Goal: Task Accomplishment & Management: Use online tool/utility

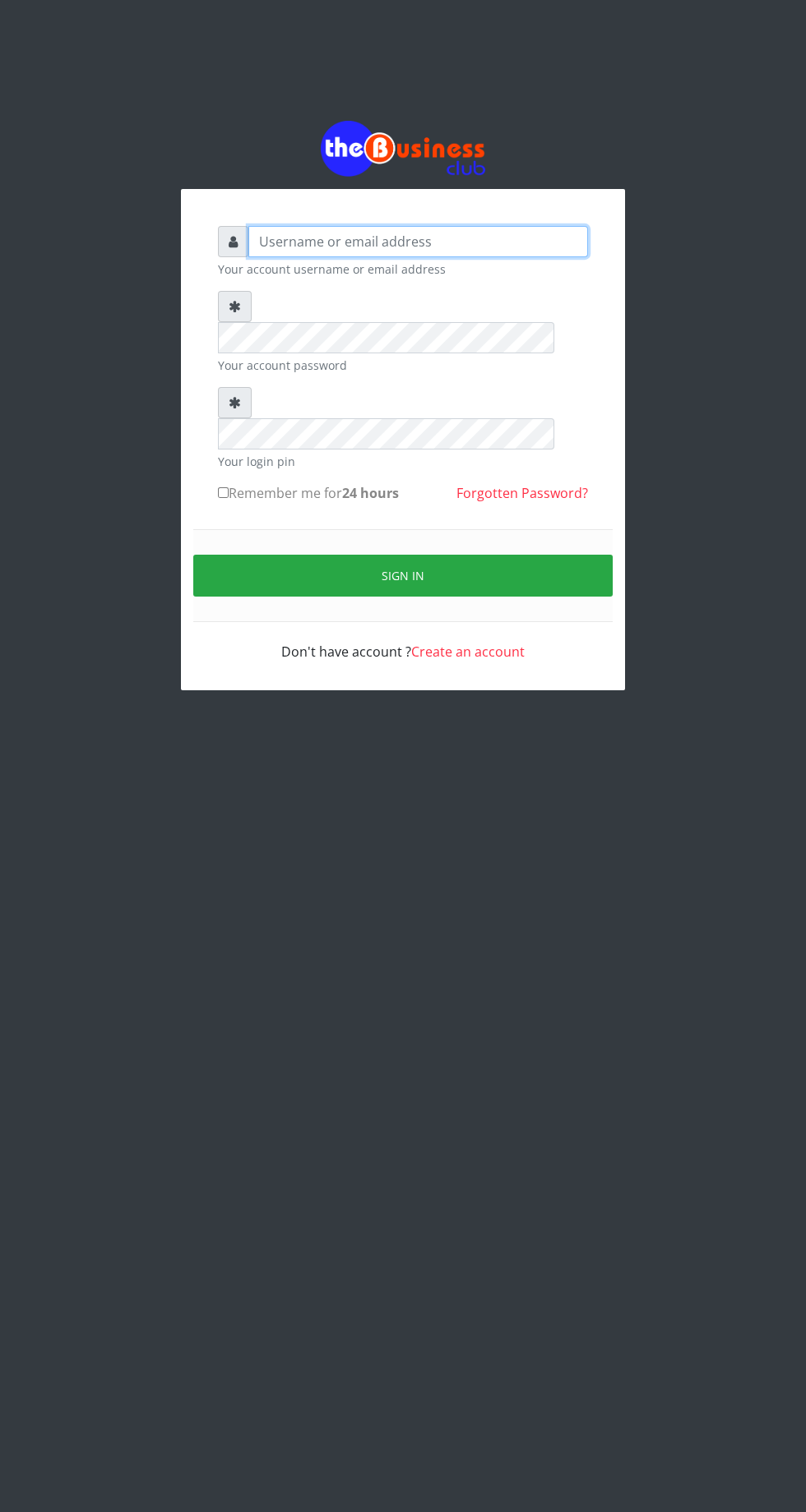
type input "Musluky"
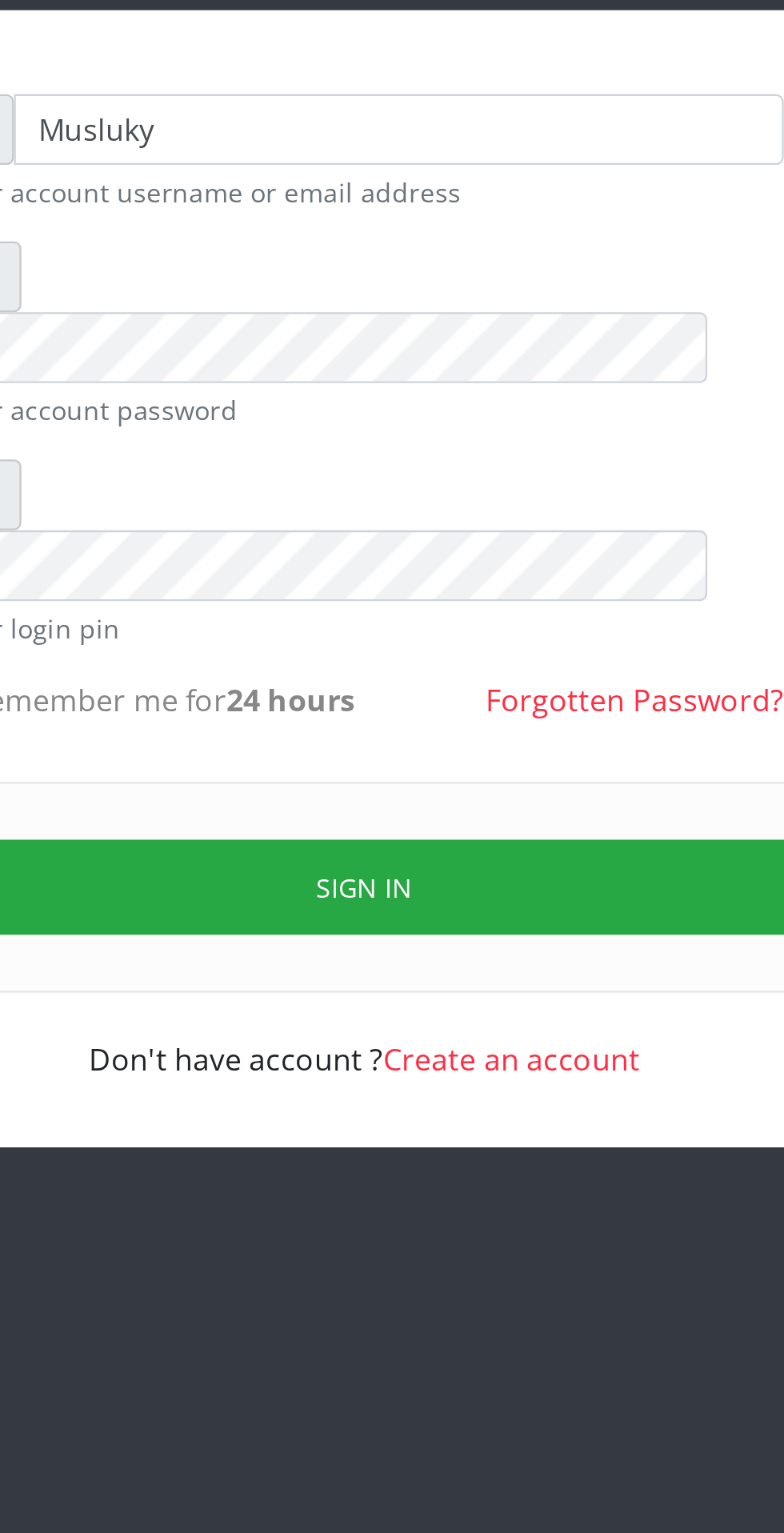
click at [425, 545] on button "Sign in" at bounding box center [392, 565] width 408 height 41
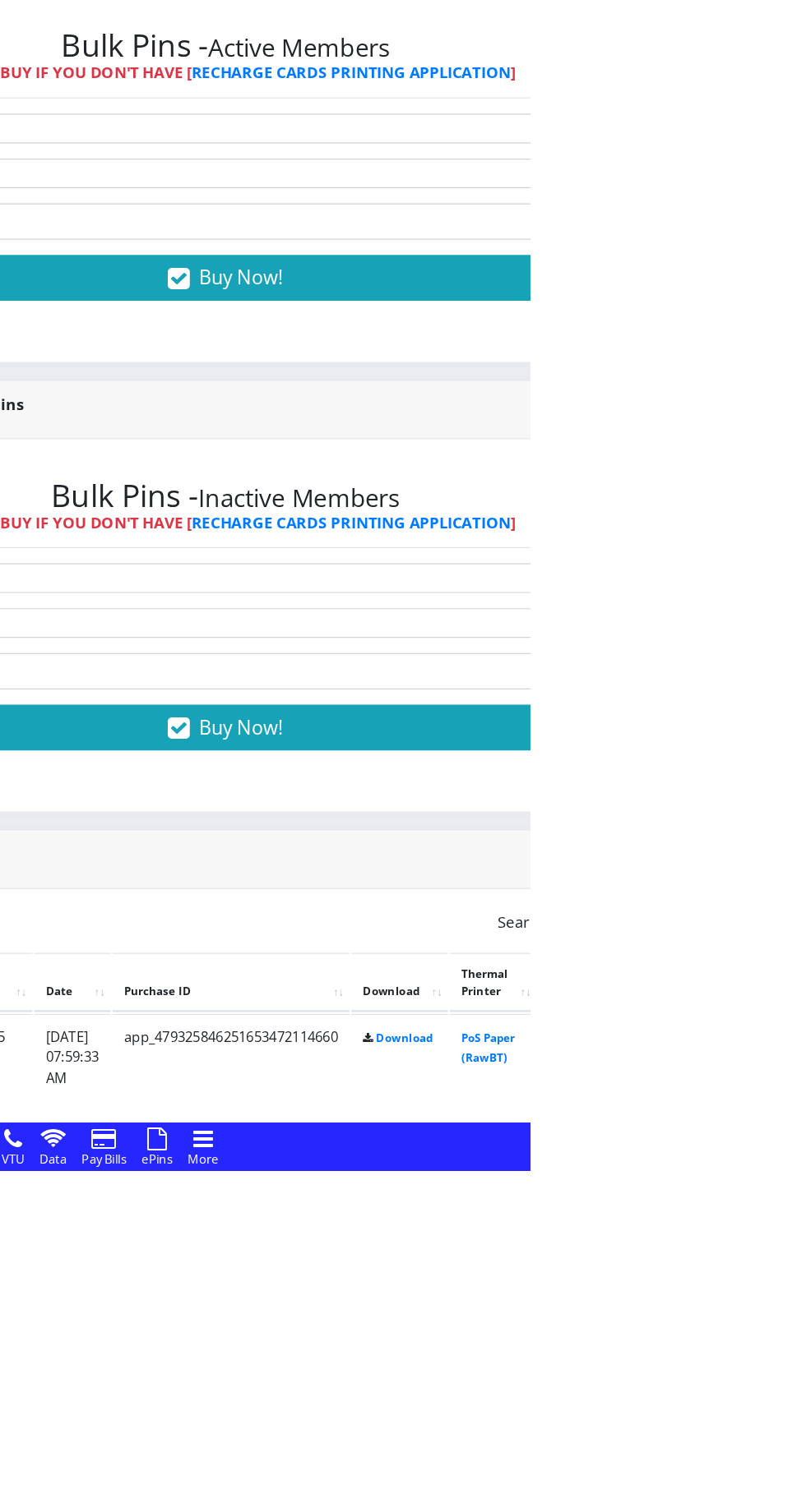
scroll to position [91, 0]
click at [793, 1401] on link "PoS Paper (RawBT)" at bounding box center [769, 1405] width 46 height 30
click at [793, 1511] on link "PoS Paper (RawBT)" at bounding box center [769, 1534] width 46 height 30
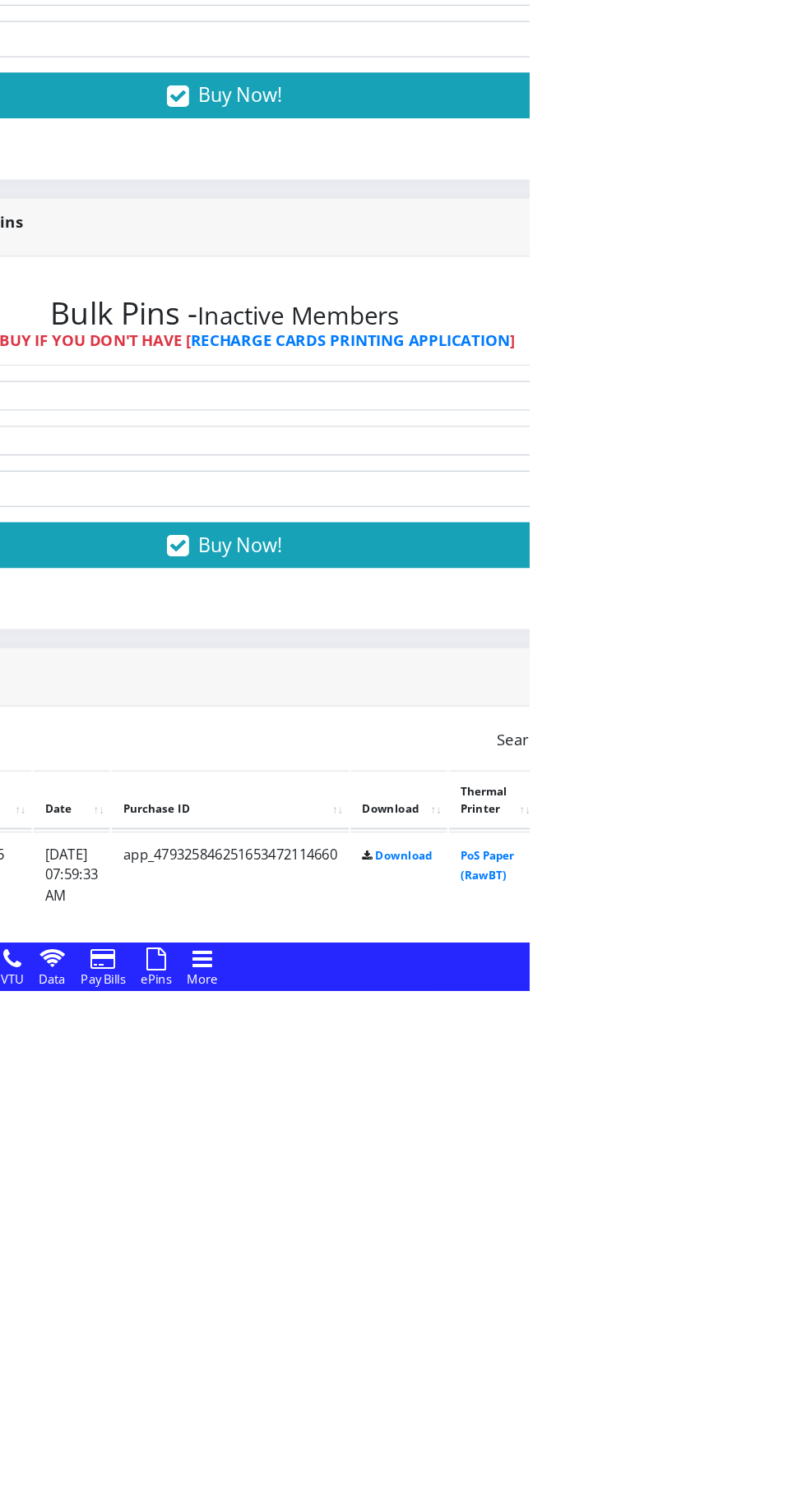
scroll to position [94, 0]
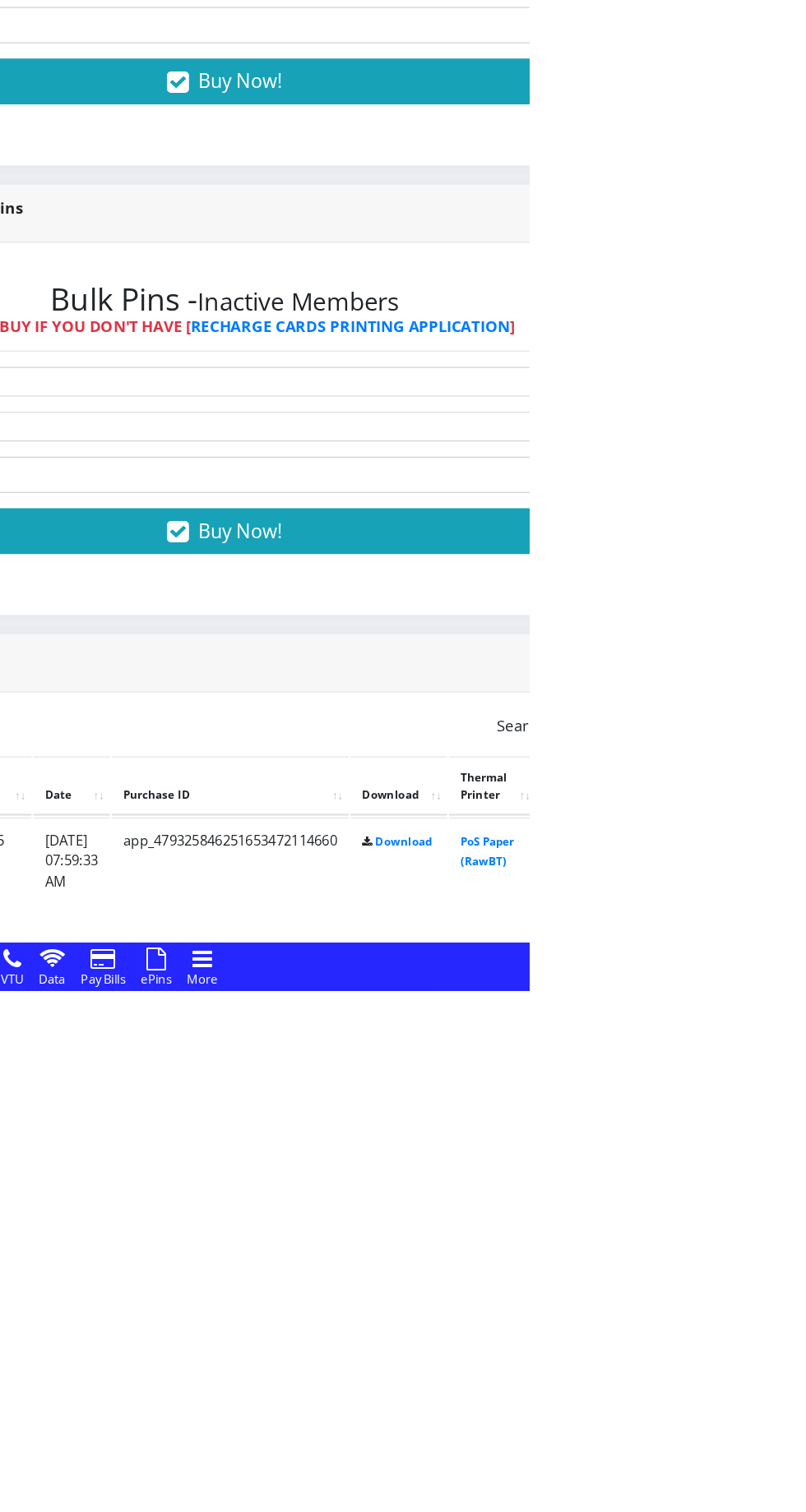
scroll to position [107, 0]
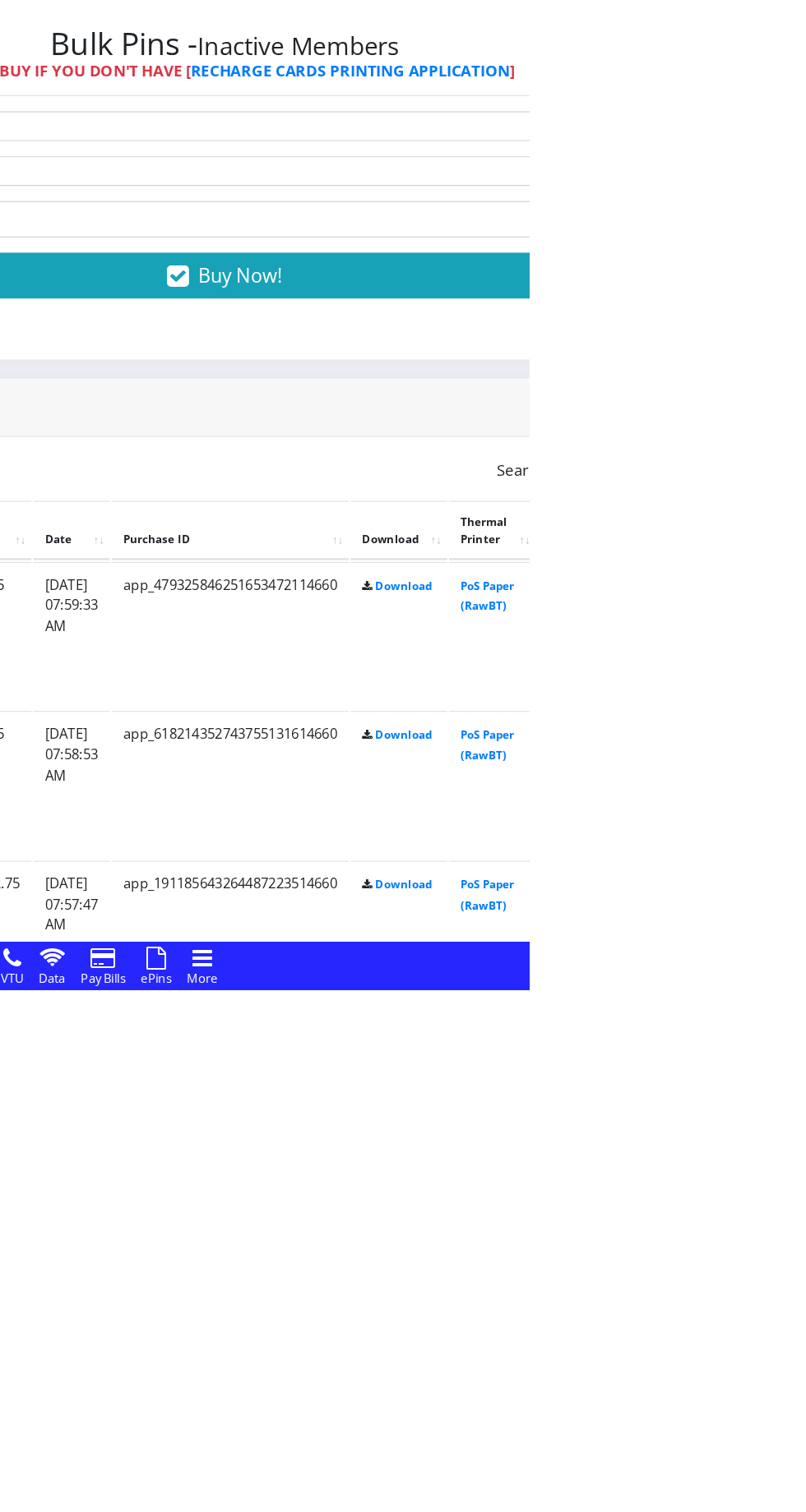
scroll to position [331, 0]
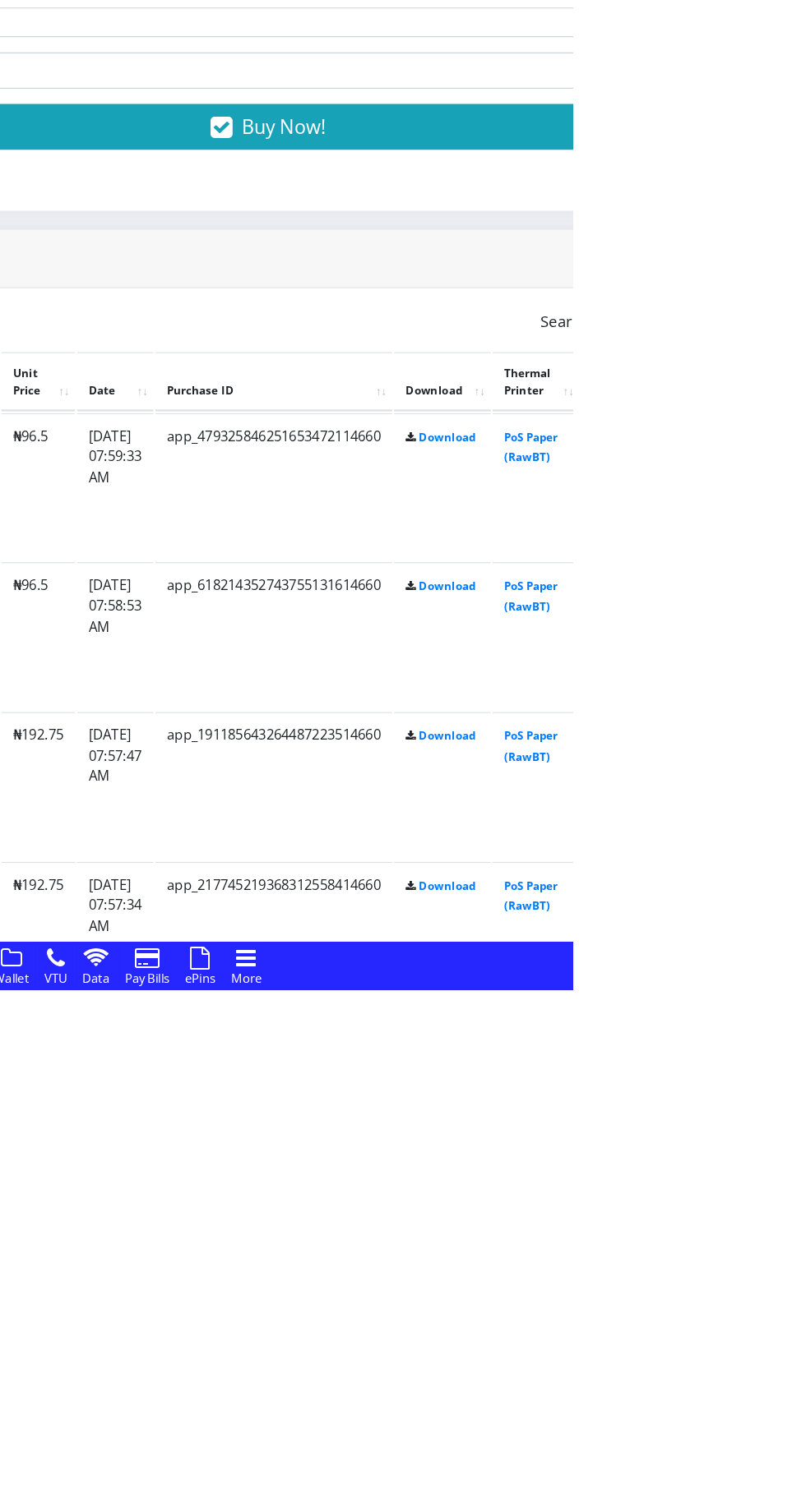
scroll to position [453, 0]
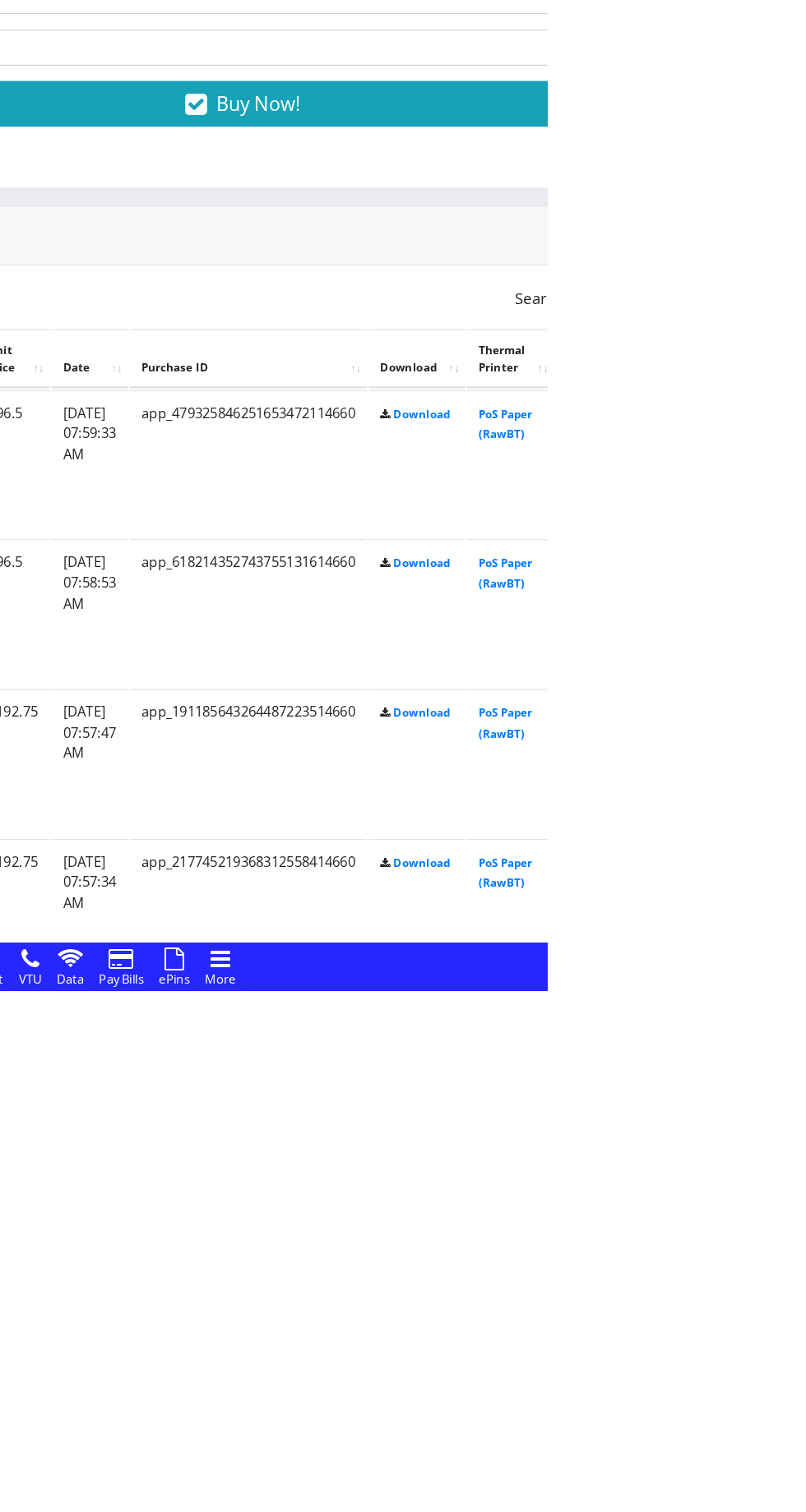
scroll to position [472, 0]
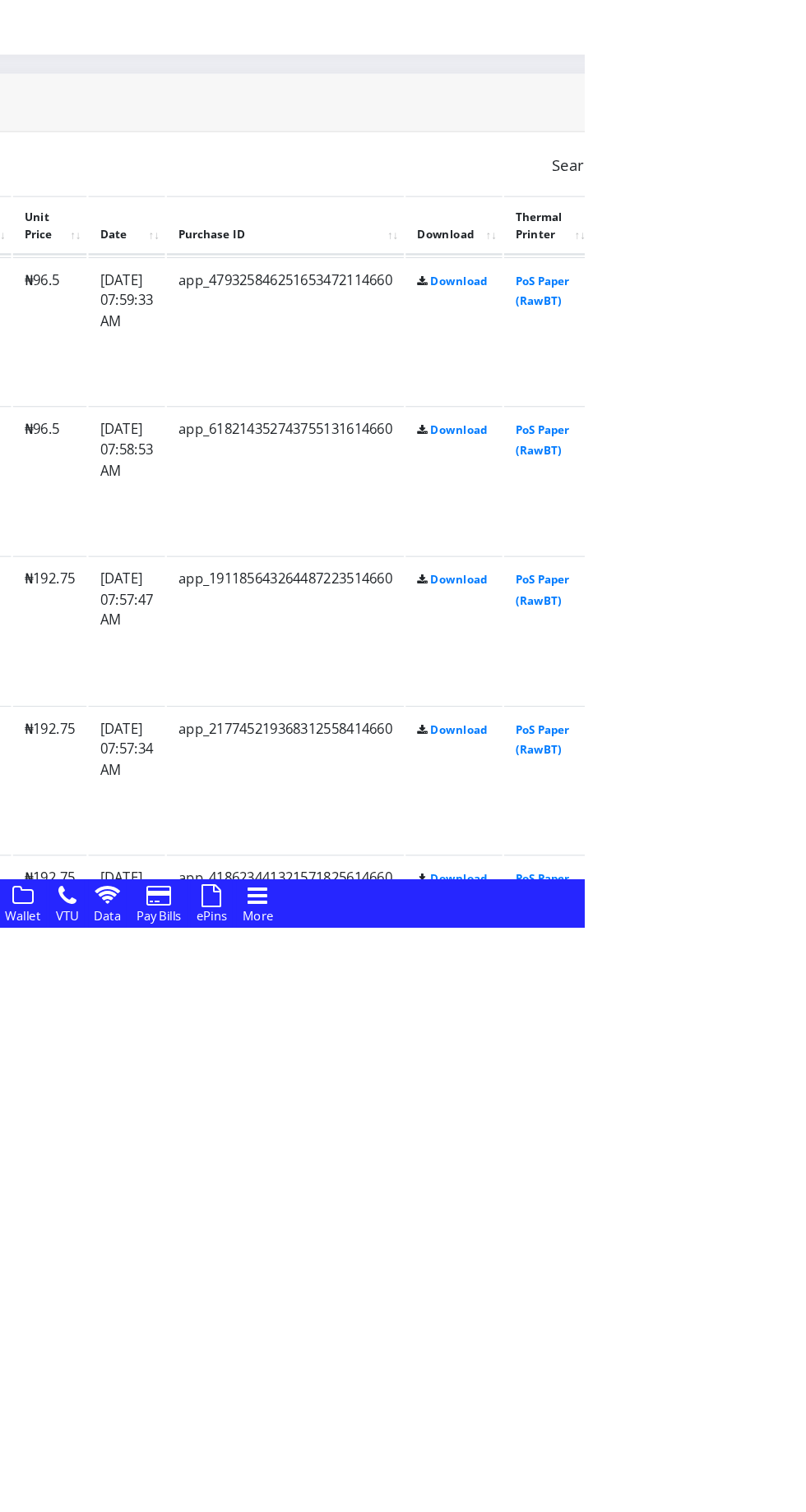
scroll to position [533, 0]
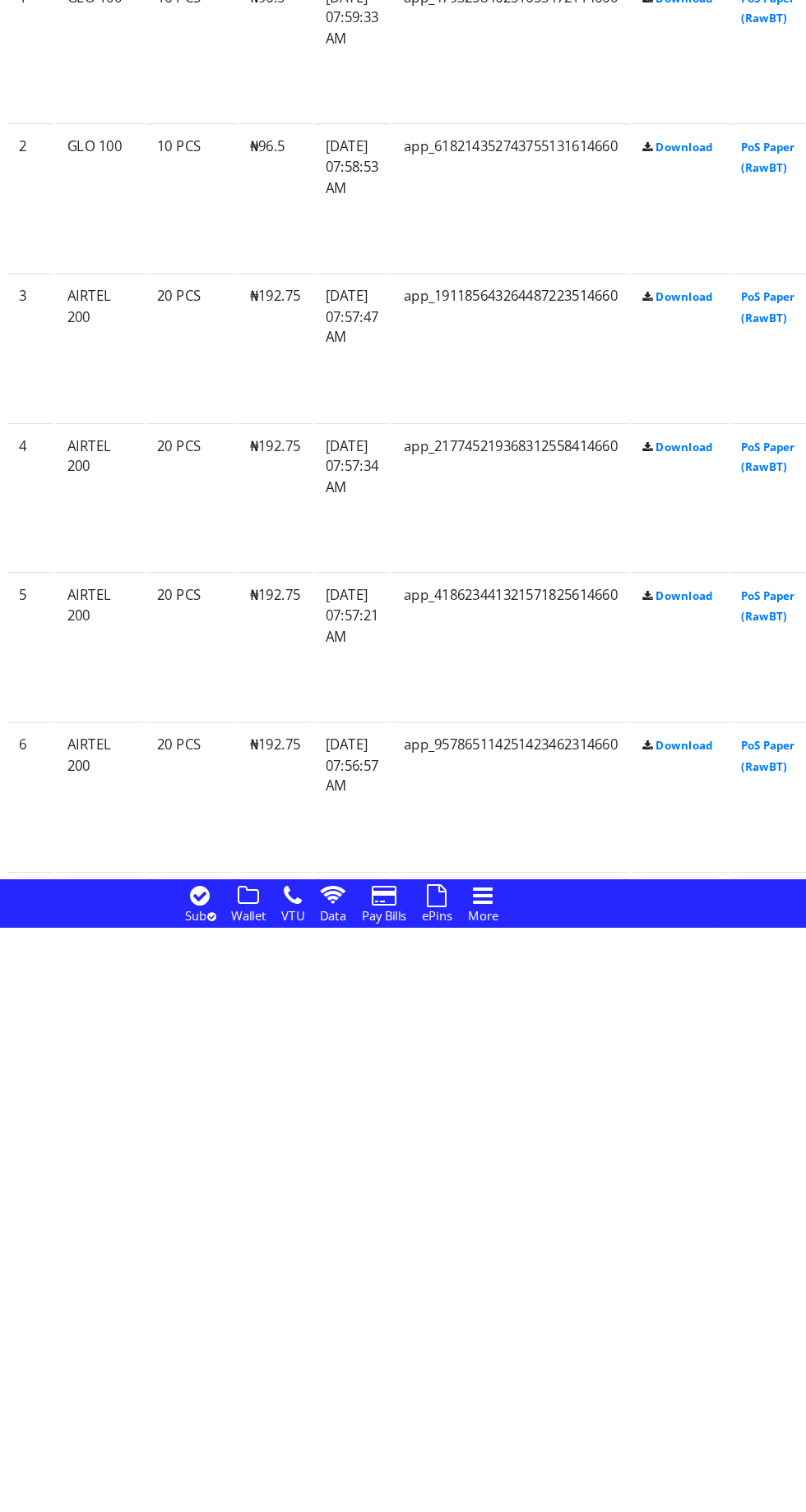
scroll to position [779, 0]
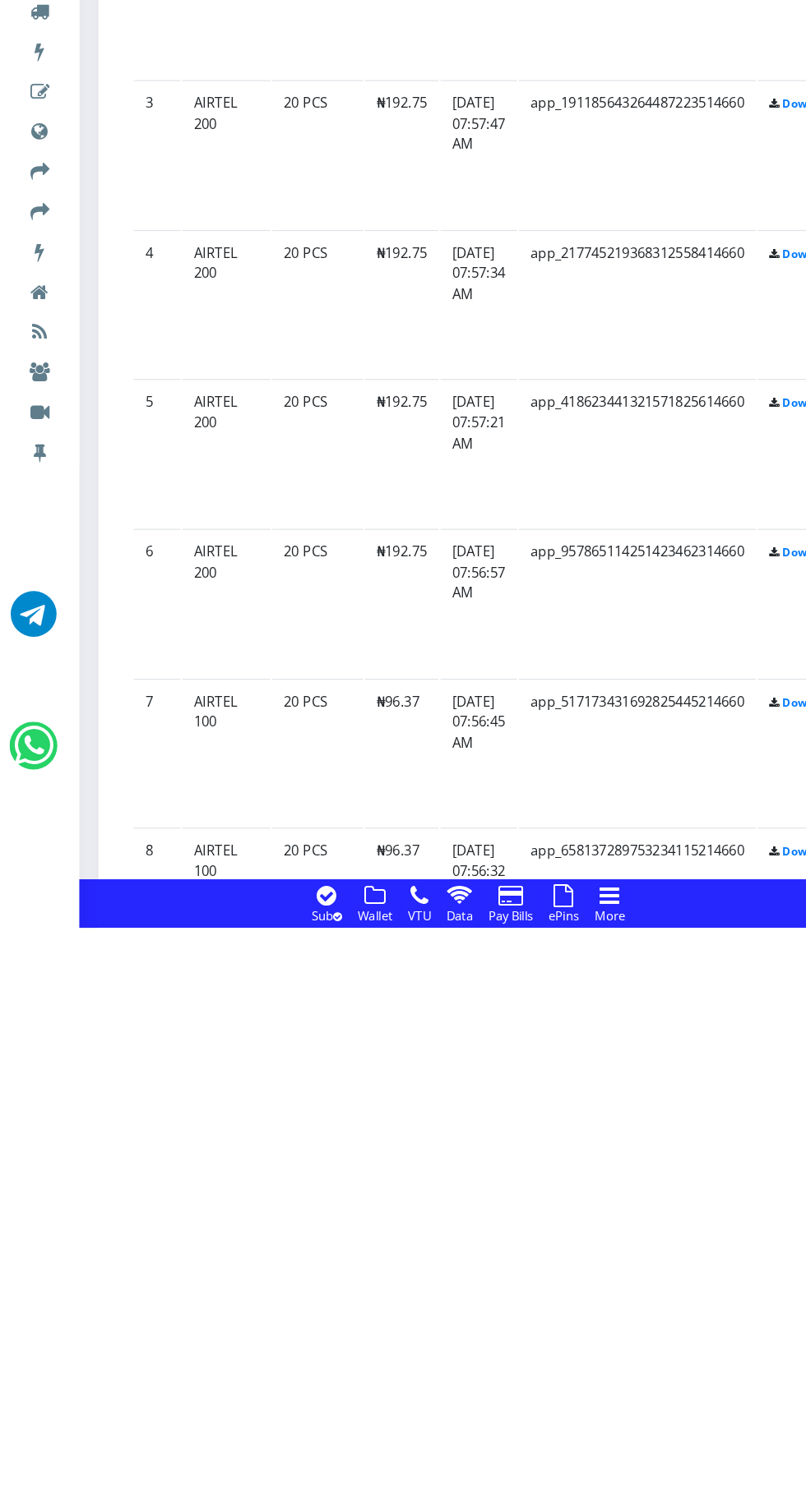
scroll to position [944, 0]
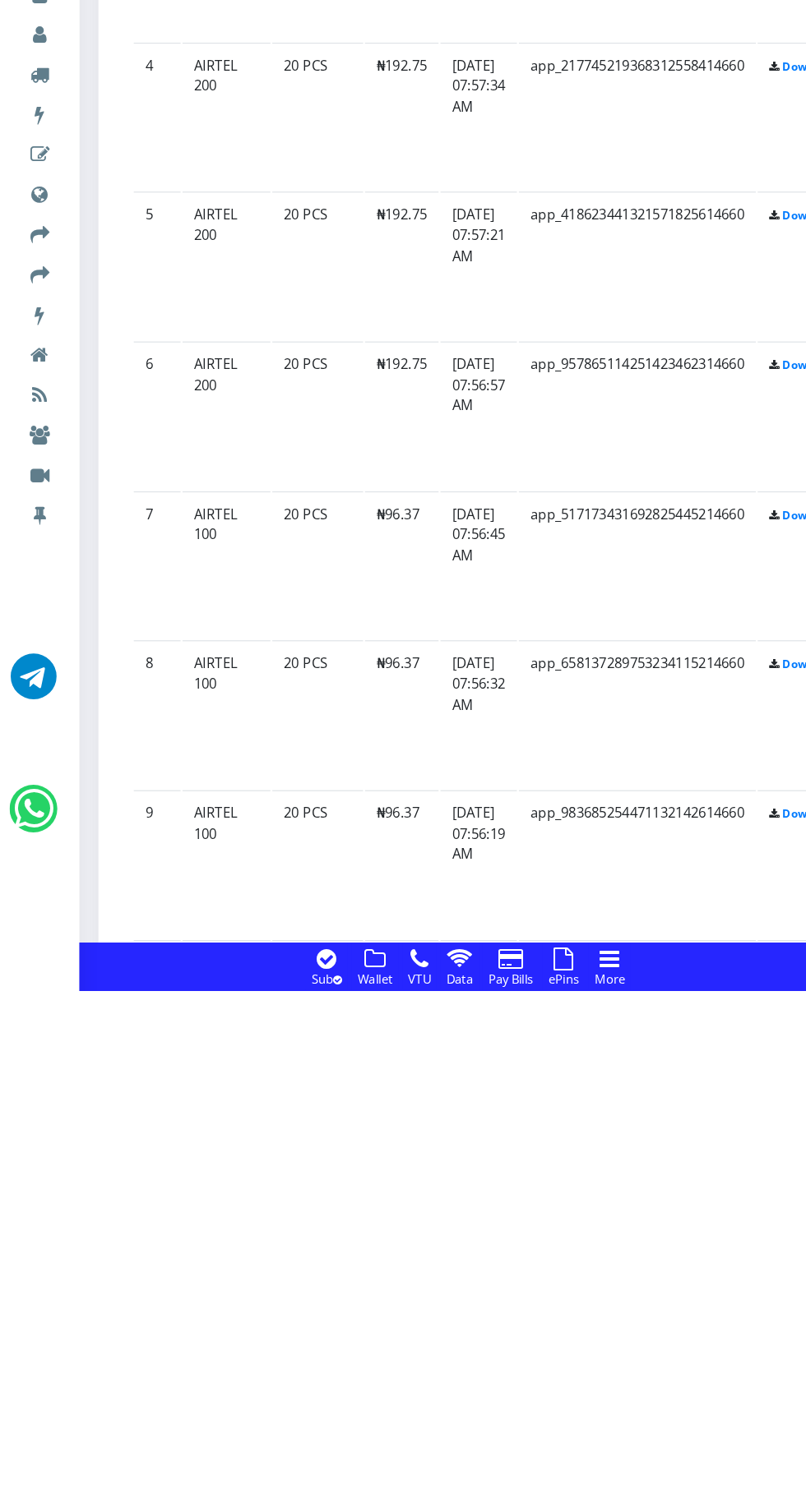
scroll to position [1160, 0]
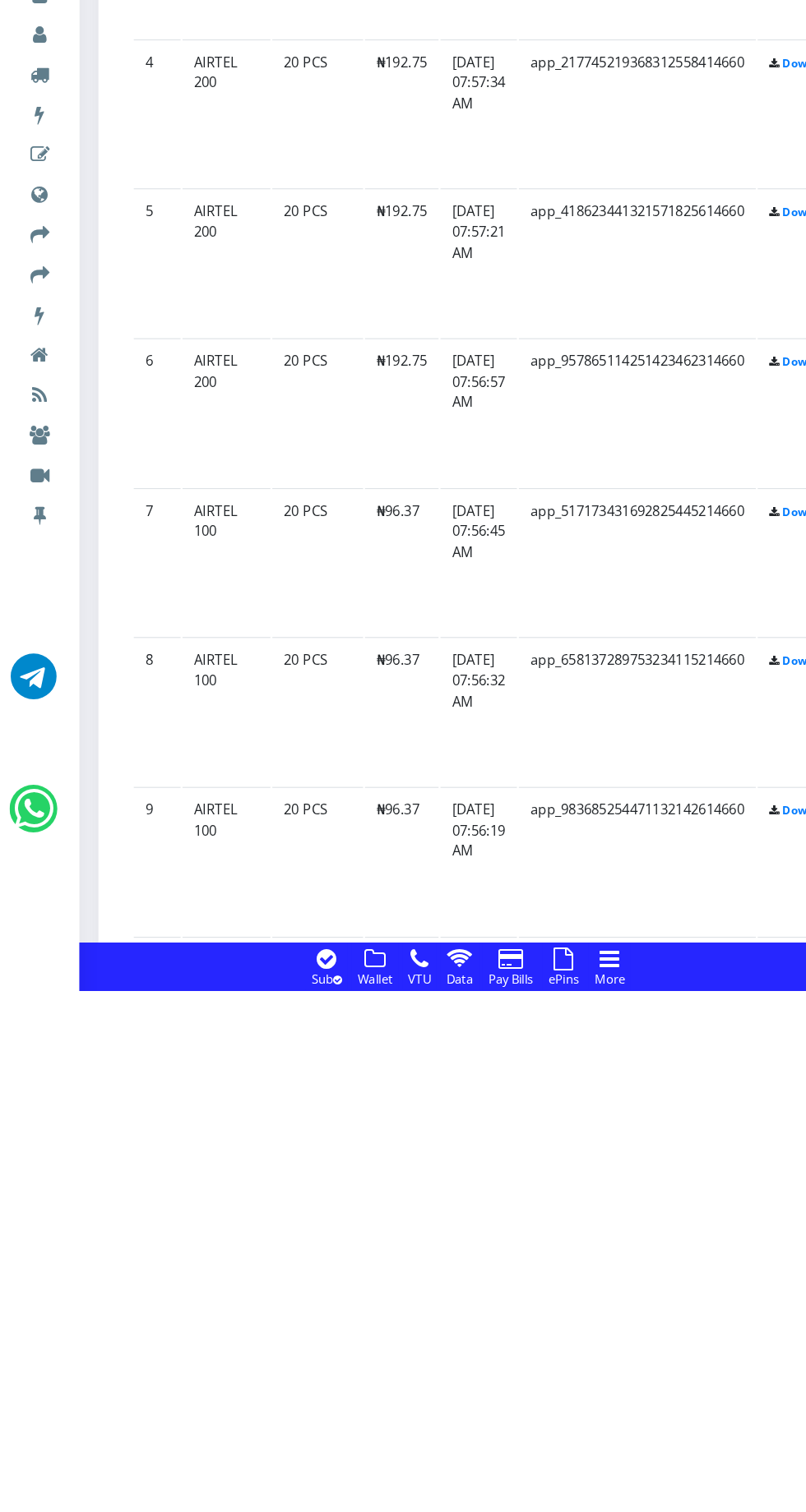
scroll to position [1162, 0]
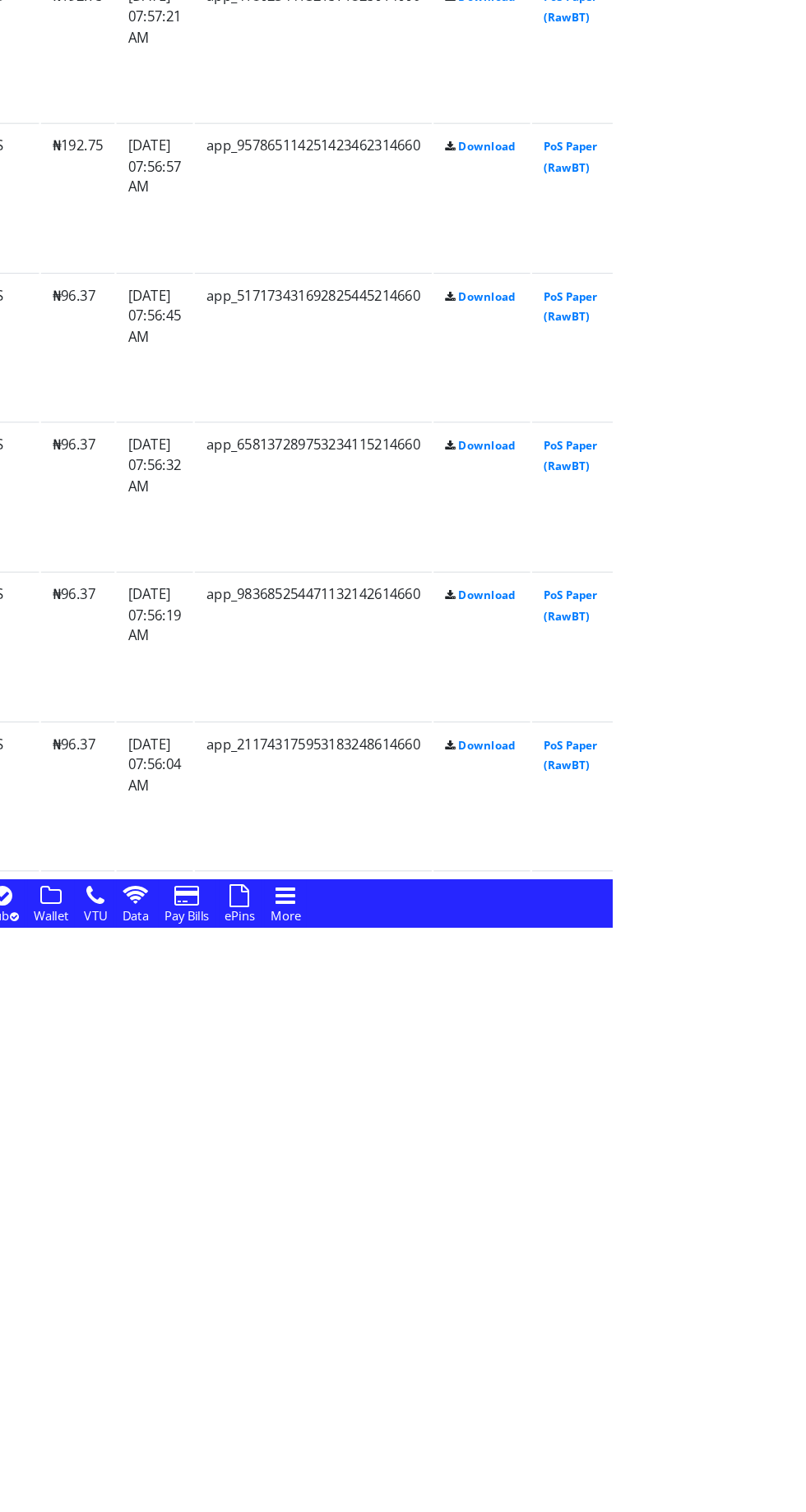
scroll to position [1292, 0]
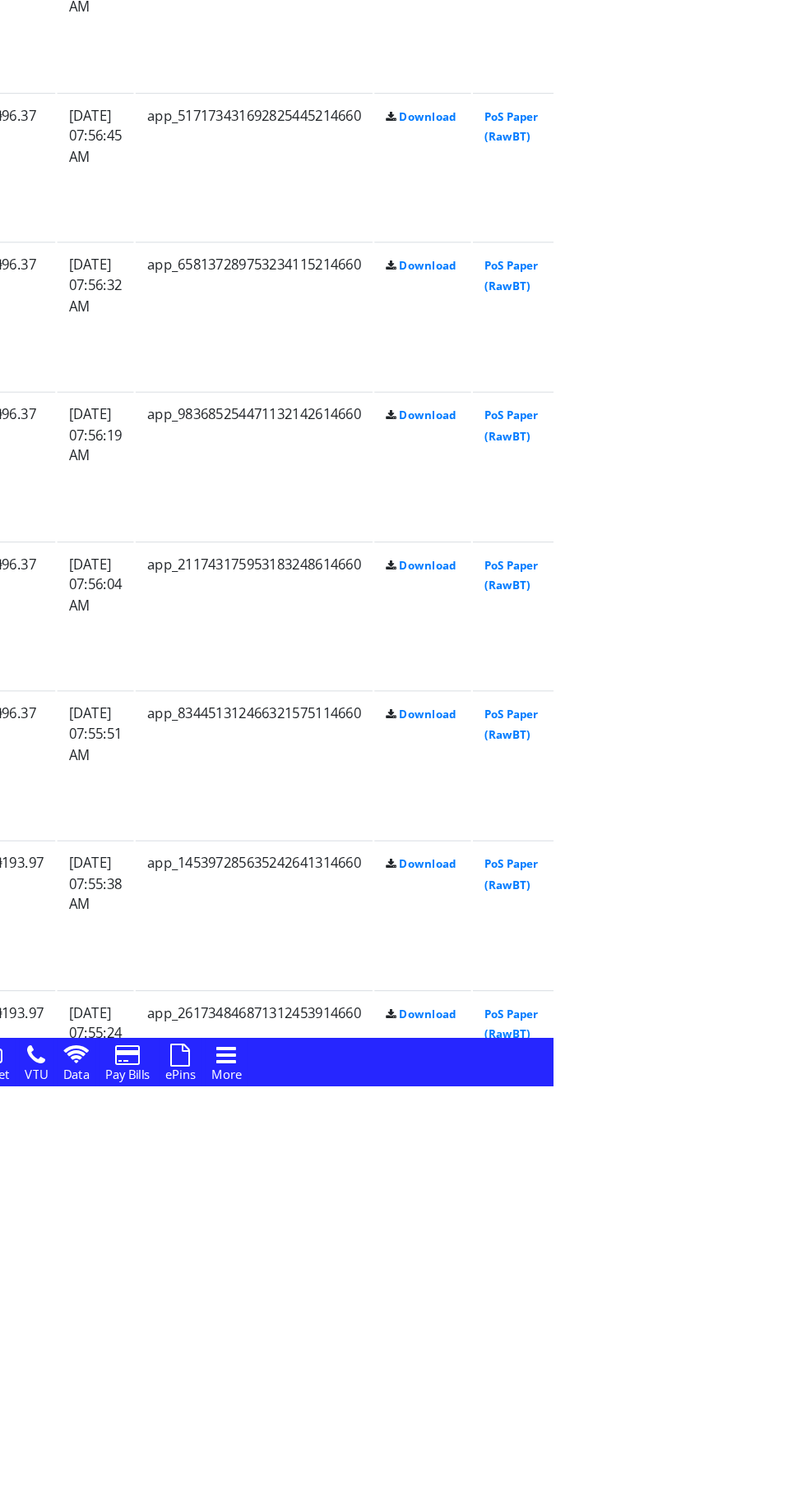
scroll to position [1583, 0]
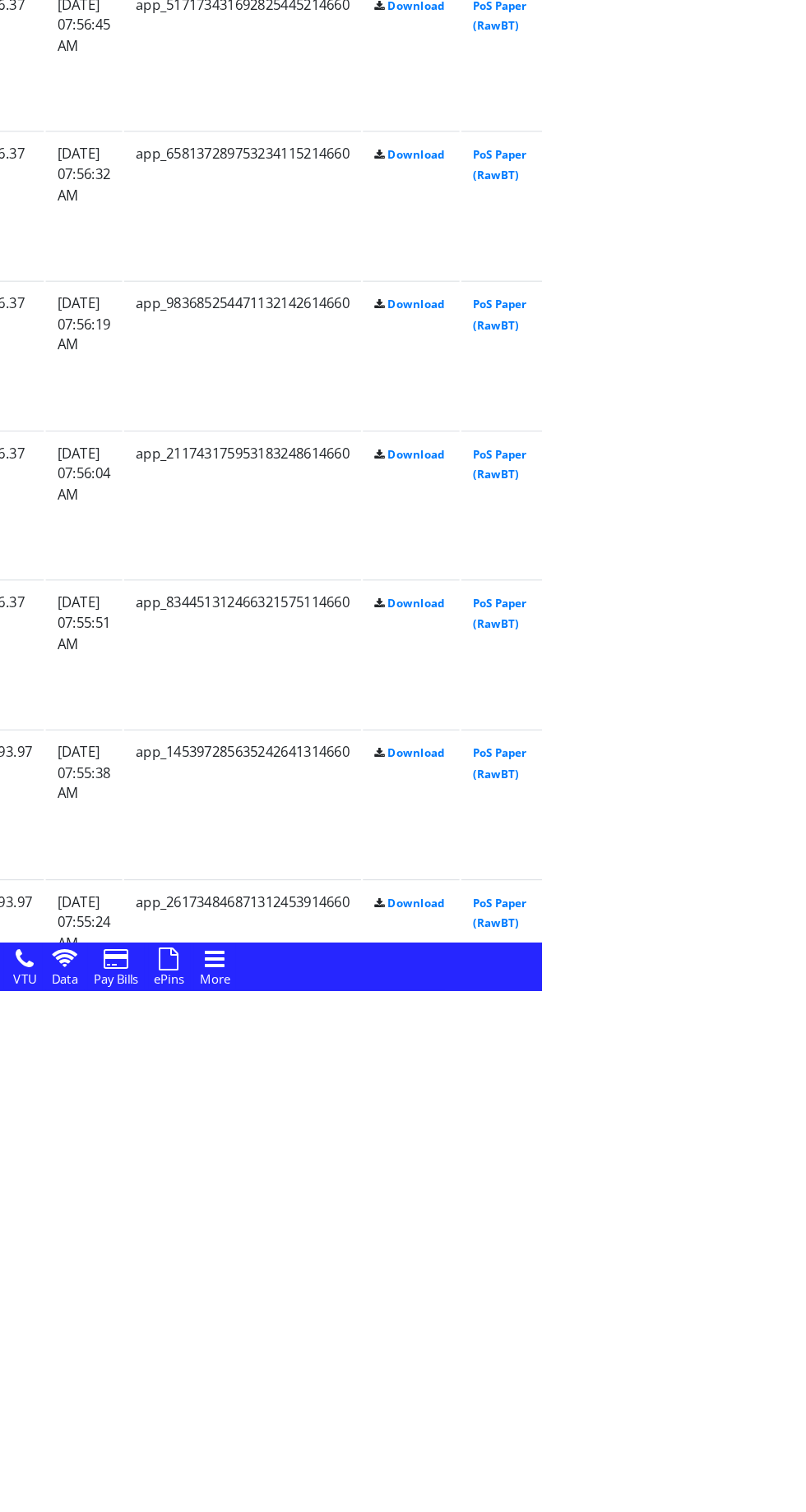
scroll to position [1597, 0]
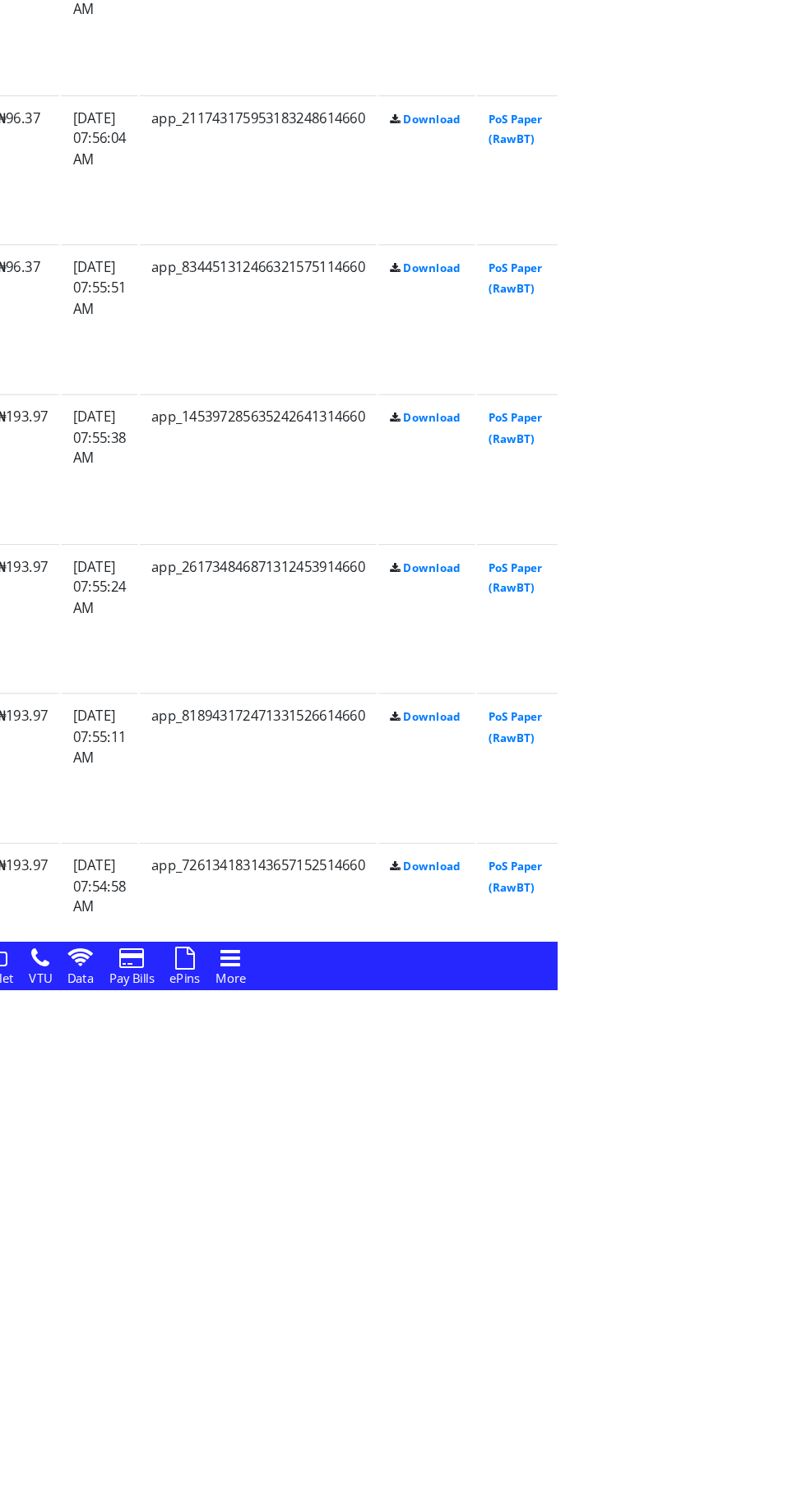
scroll to position [1885, 0]
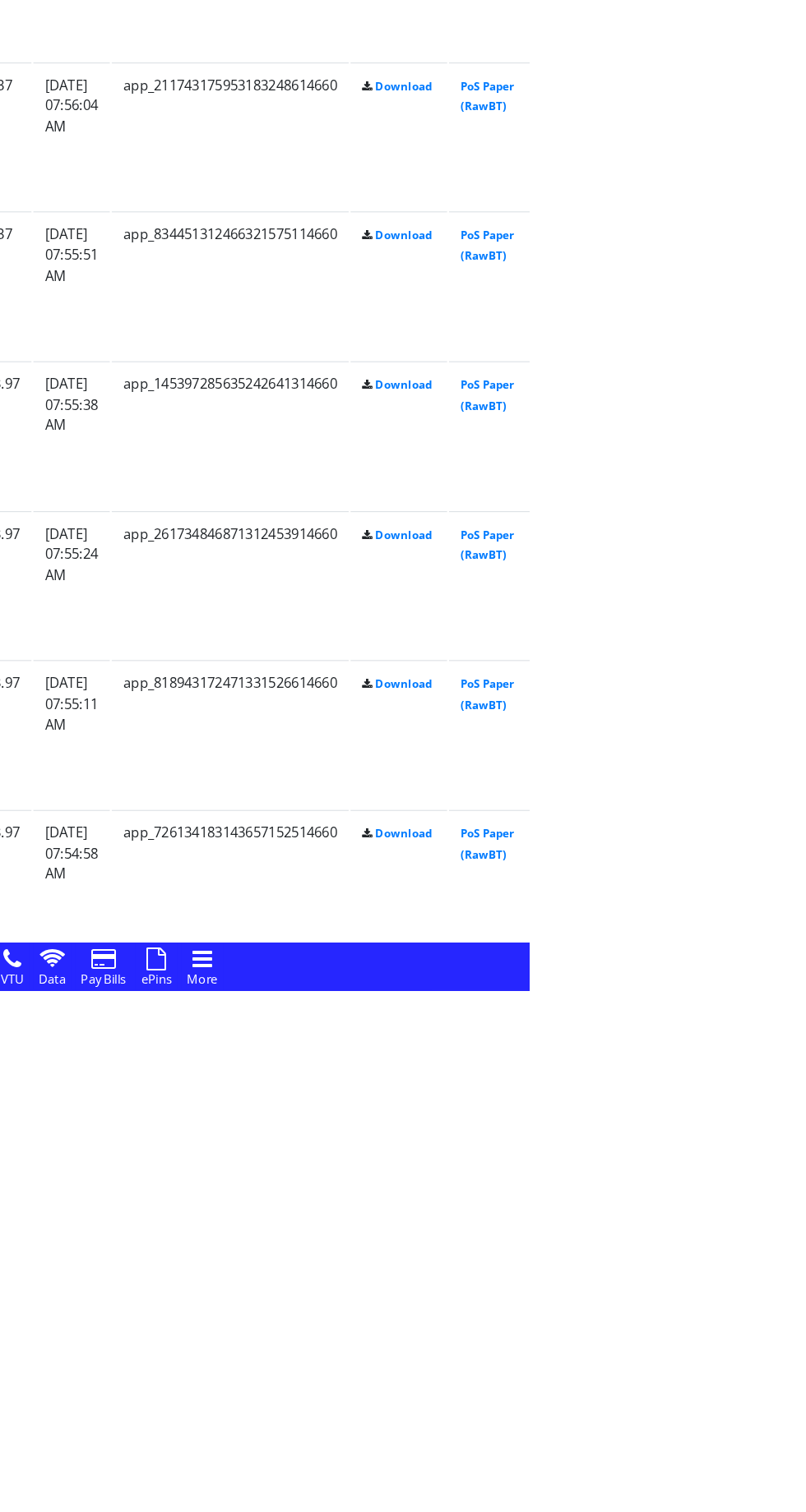
scroll to position [1914, 0]
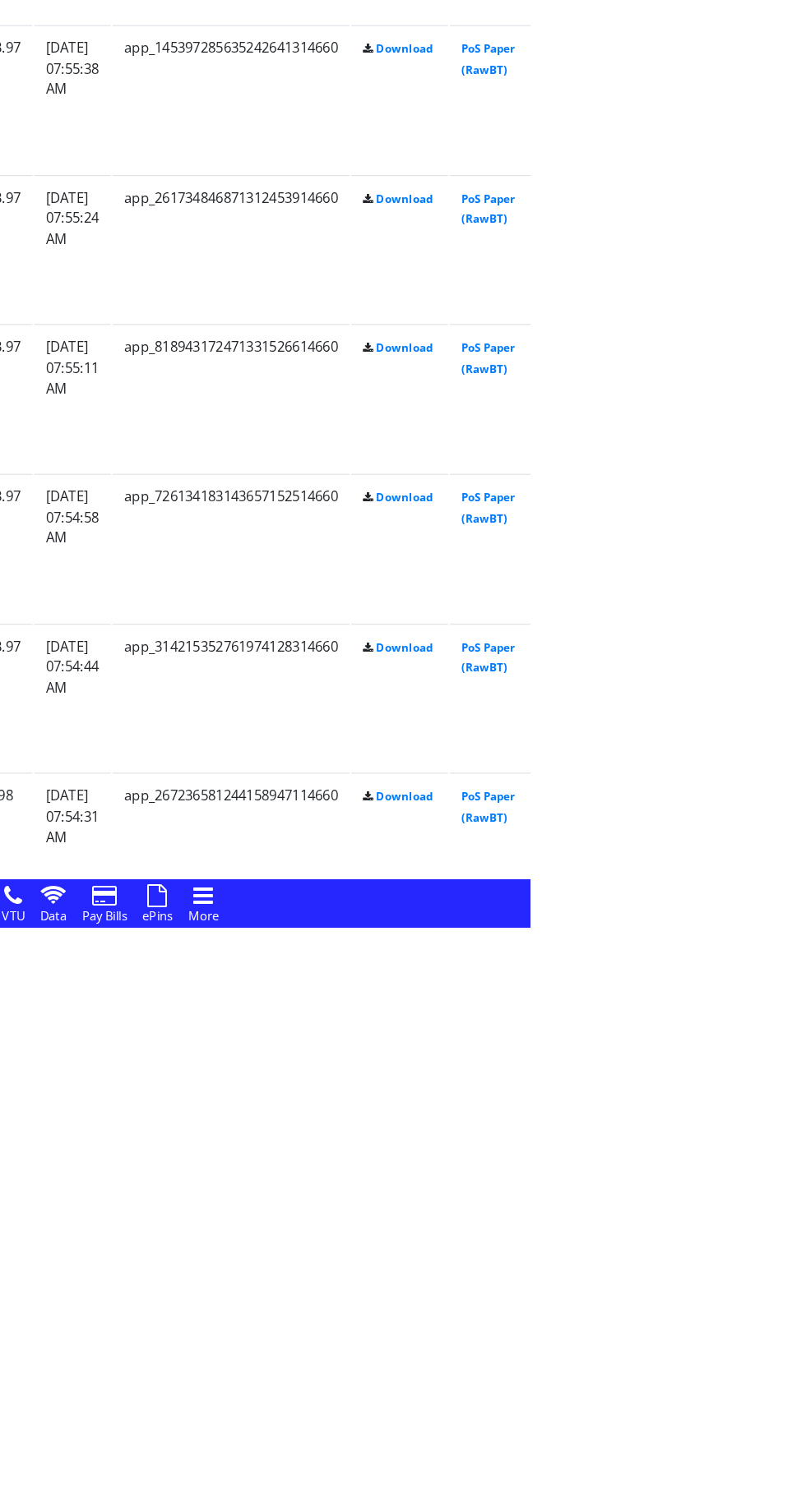
scroll to position [2149, 0]
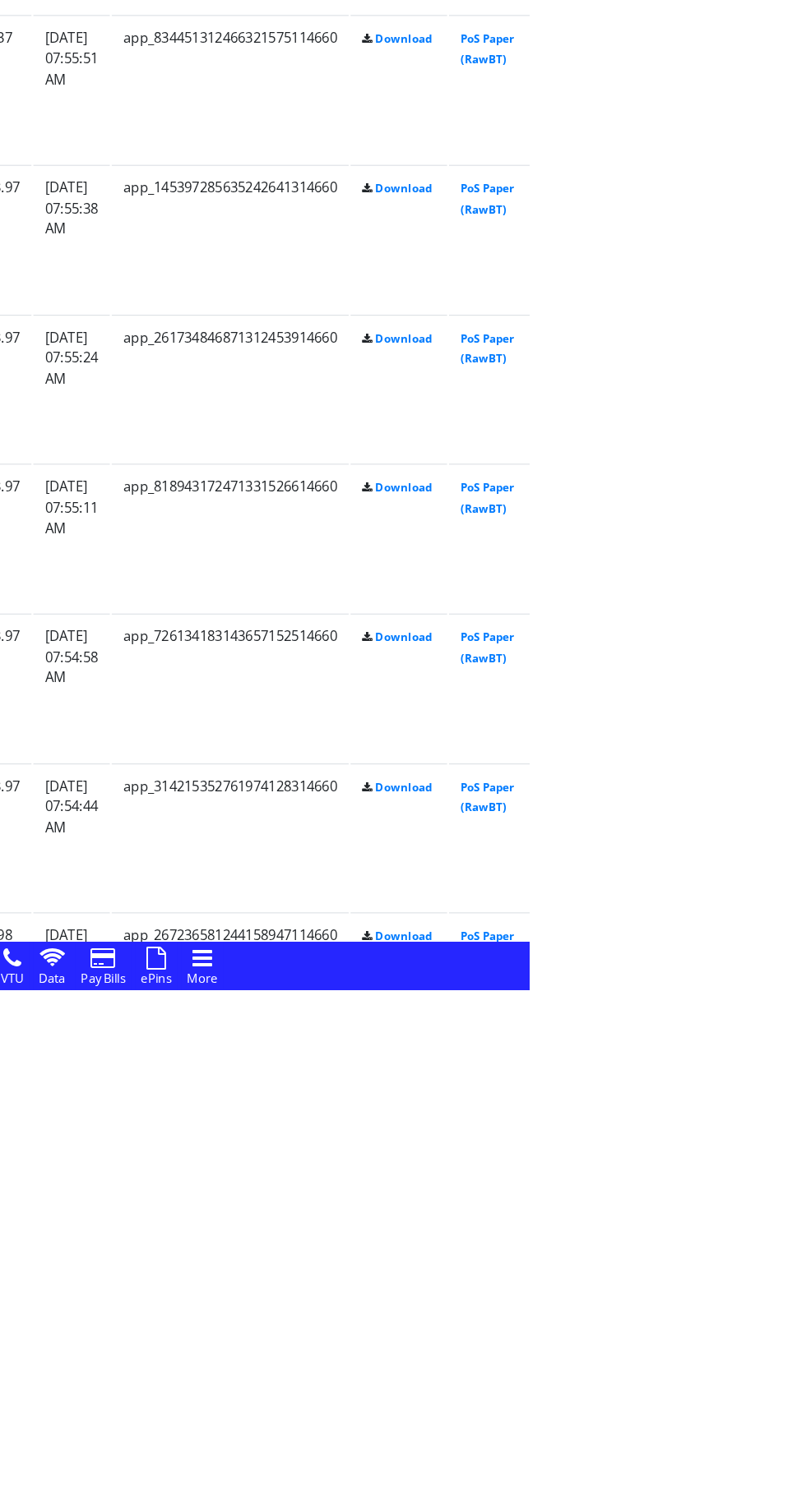
scroll to position [2311, 0]
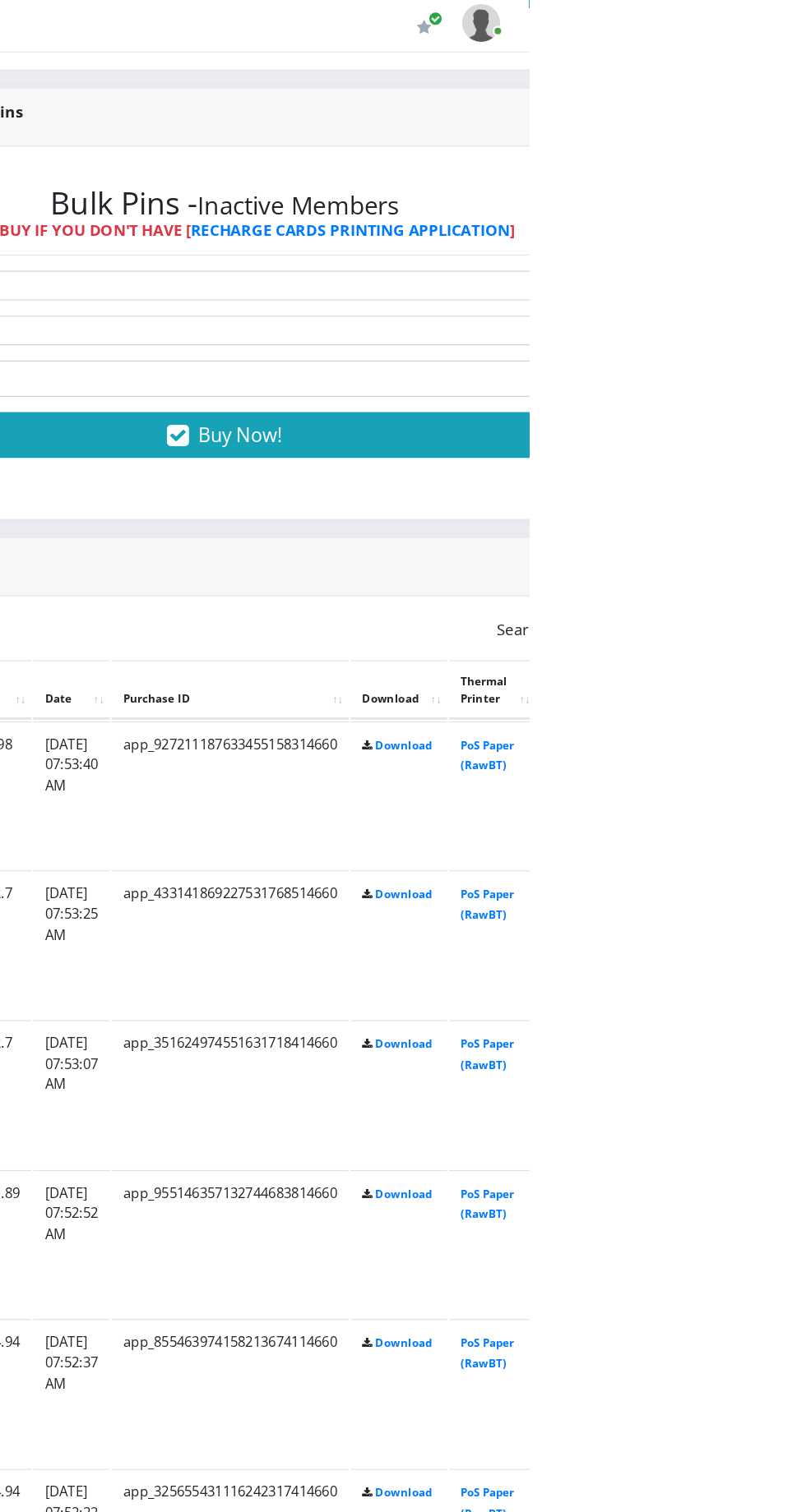
scroll to position [0, 0]
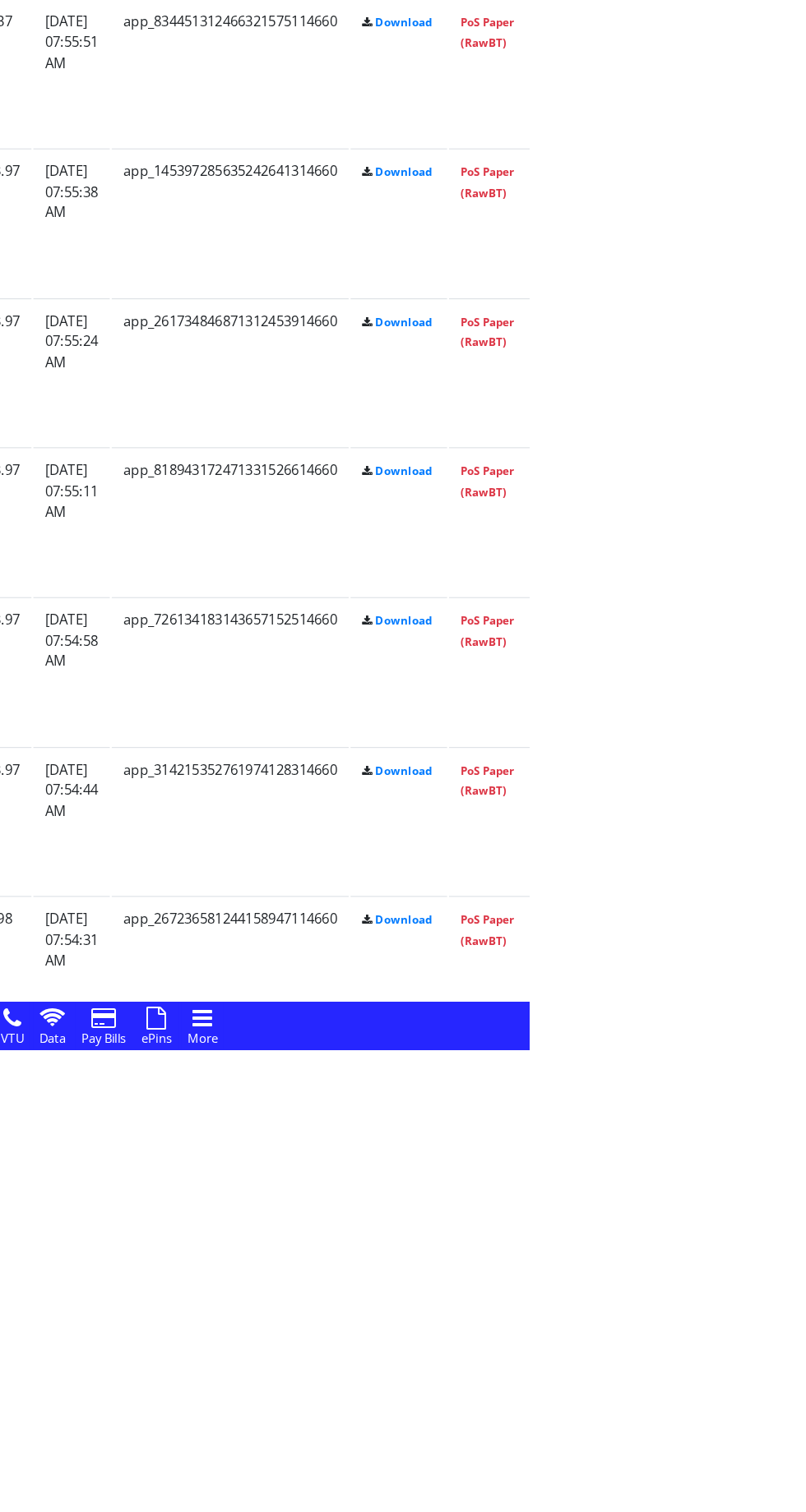
scroll to position [2148, 0]
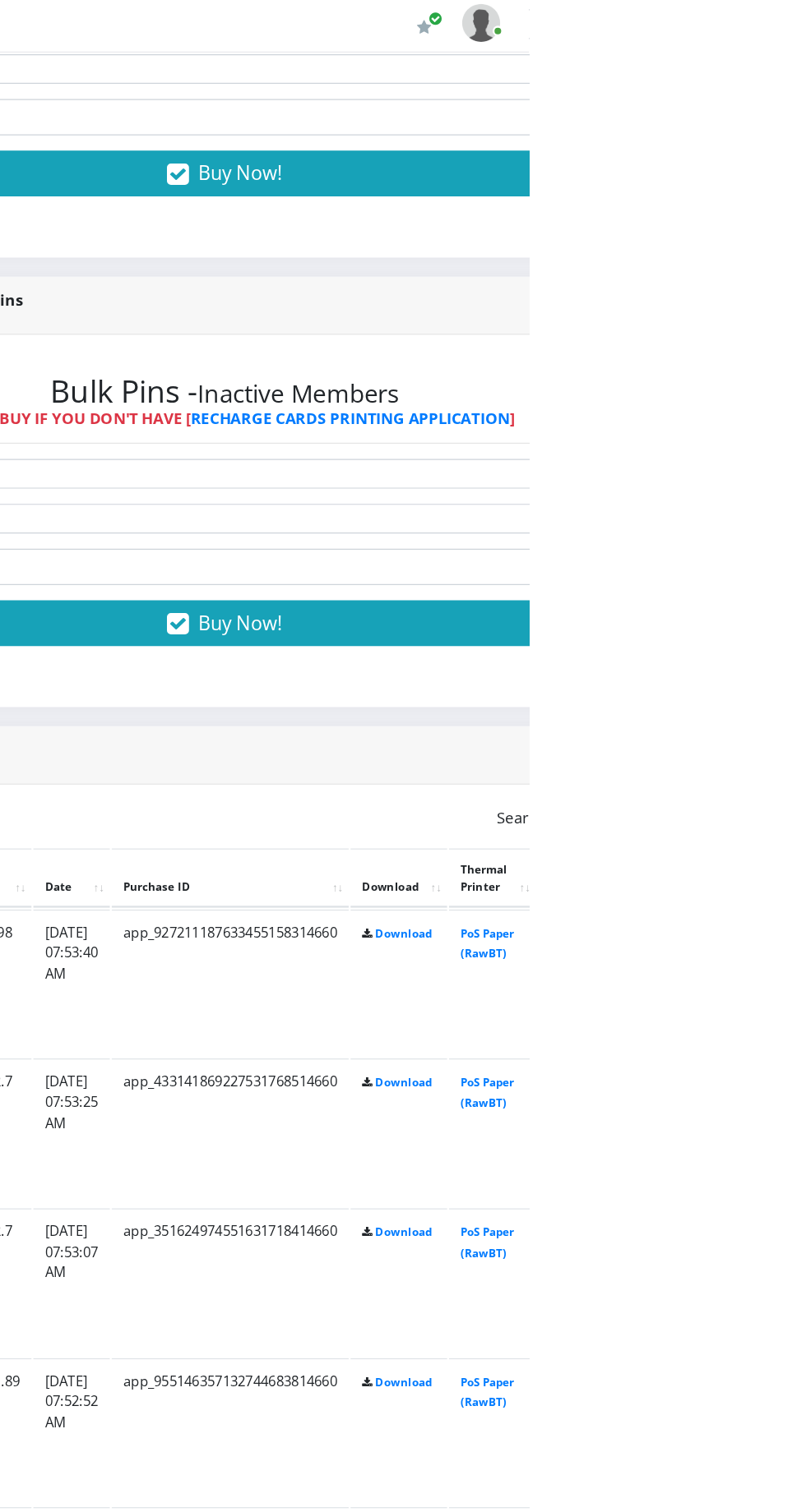
scroll to position [682, 0]
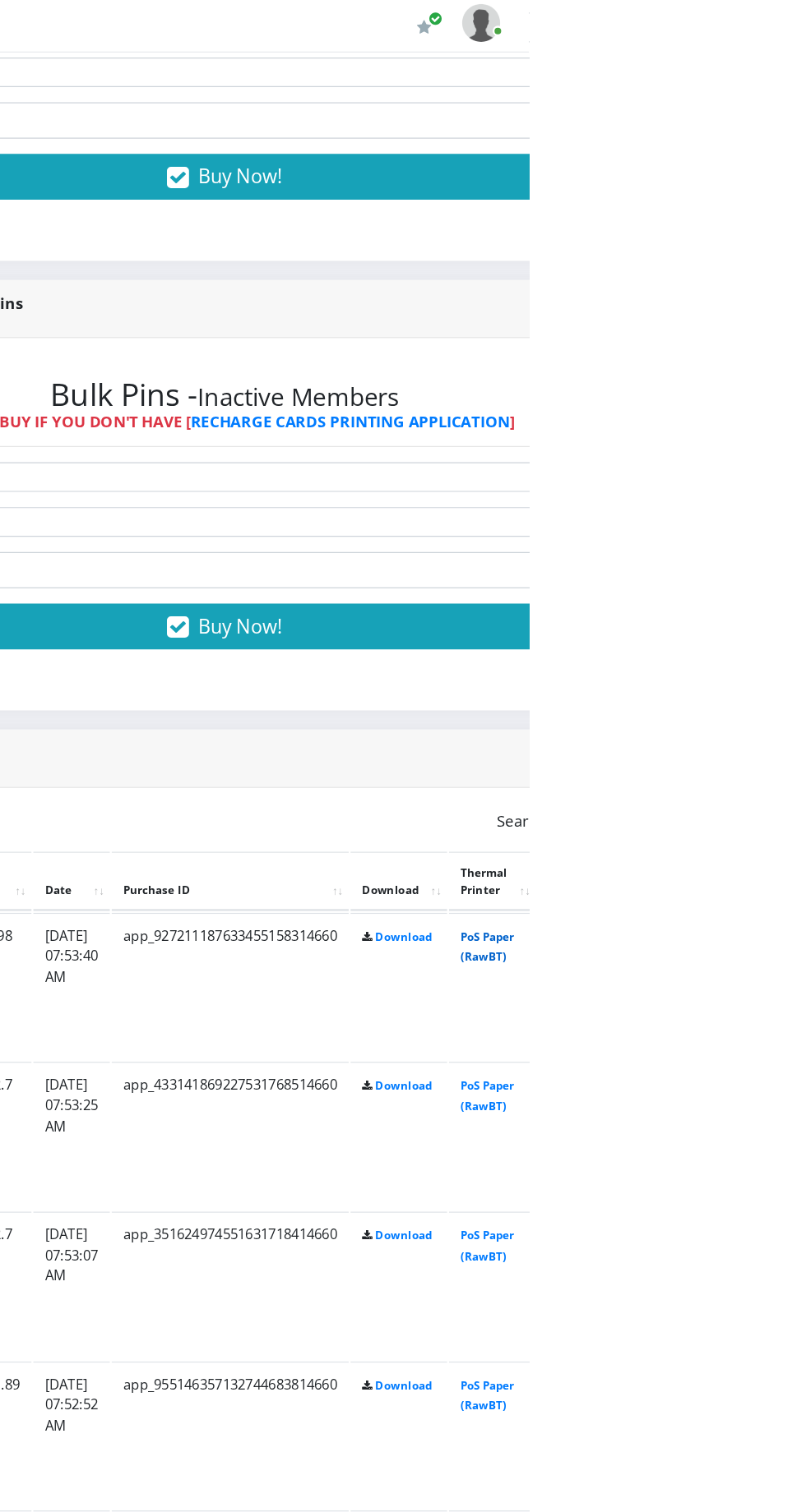
click at [793, 830] on link "PoS Paper (RawBT)" at bounding box center [769, 814] width 46 height 30
click at [793, 934] on link "PoS Paper (RawBT)" at bounding box center [769, 943] width 46 height 30
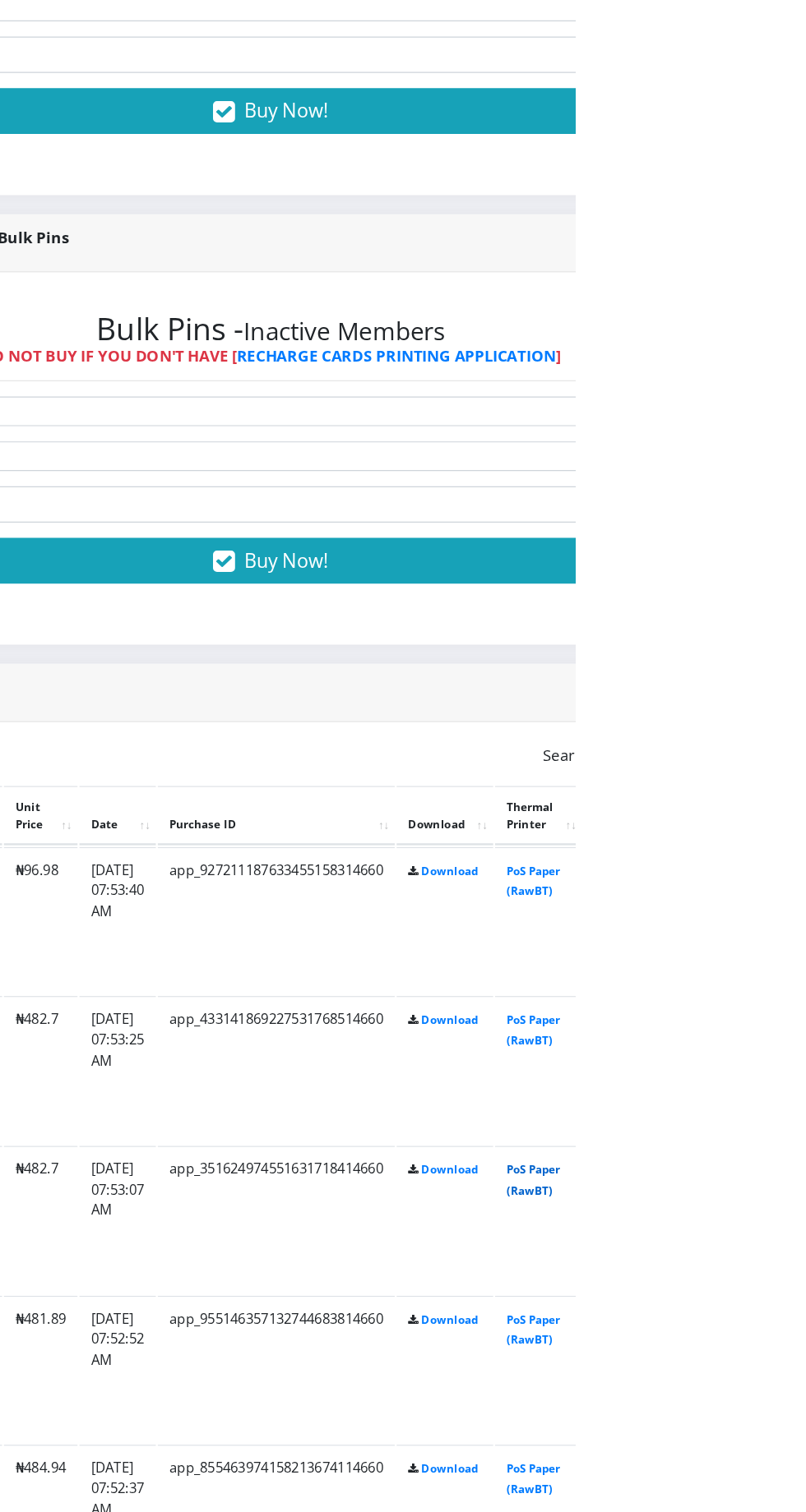
click at [793, 1072] on link "PoS Paper (RawBT)" at bounding box center [769, 1072] width 46 height 30
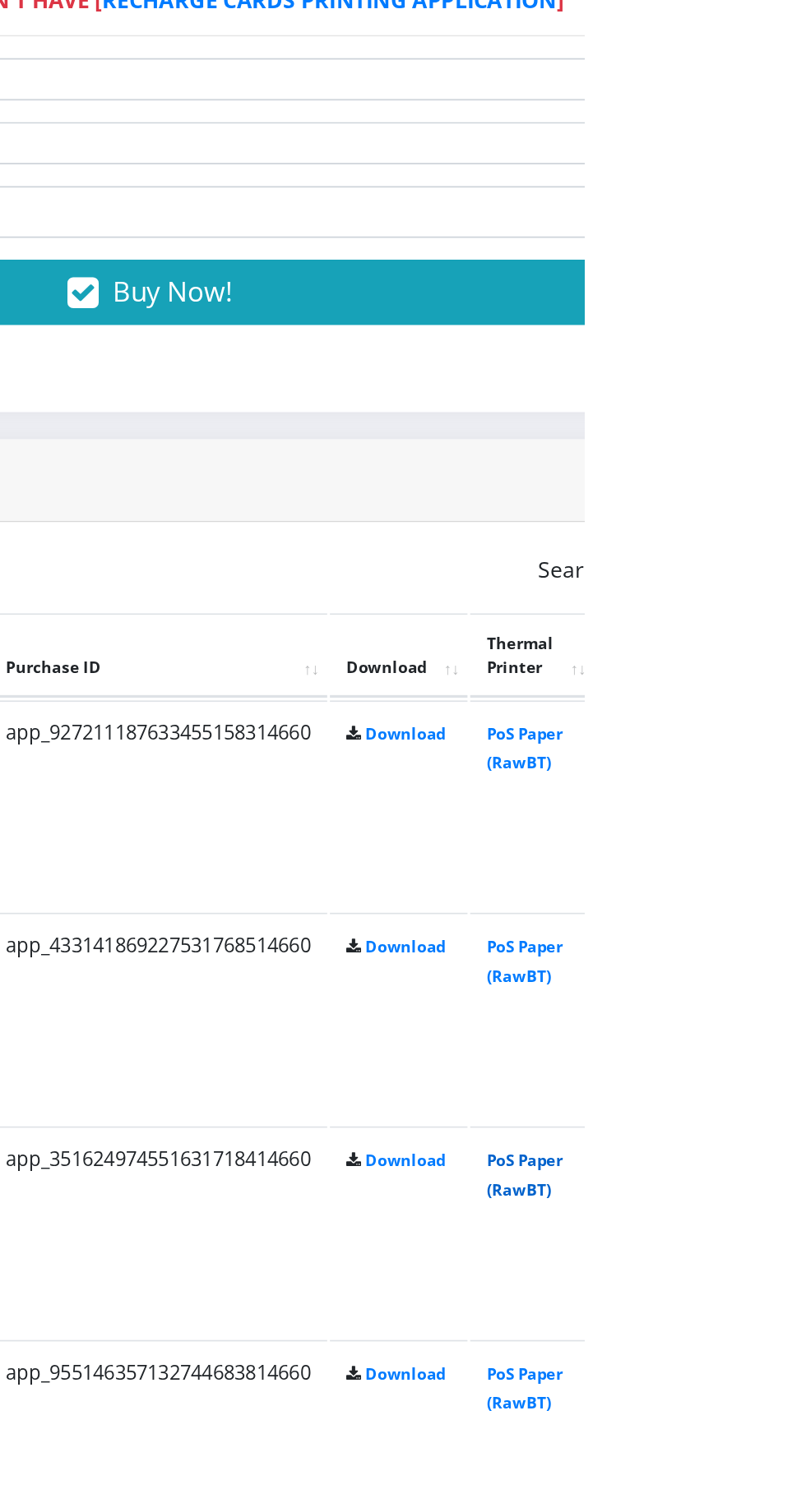
click at [793, 1081] on link "PoS Paper (RawBT)" at bounding box center [769, 1072] width 46 height 30
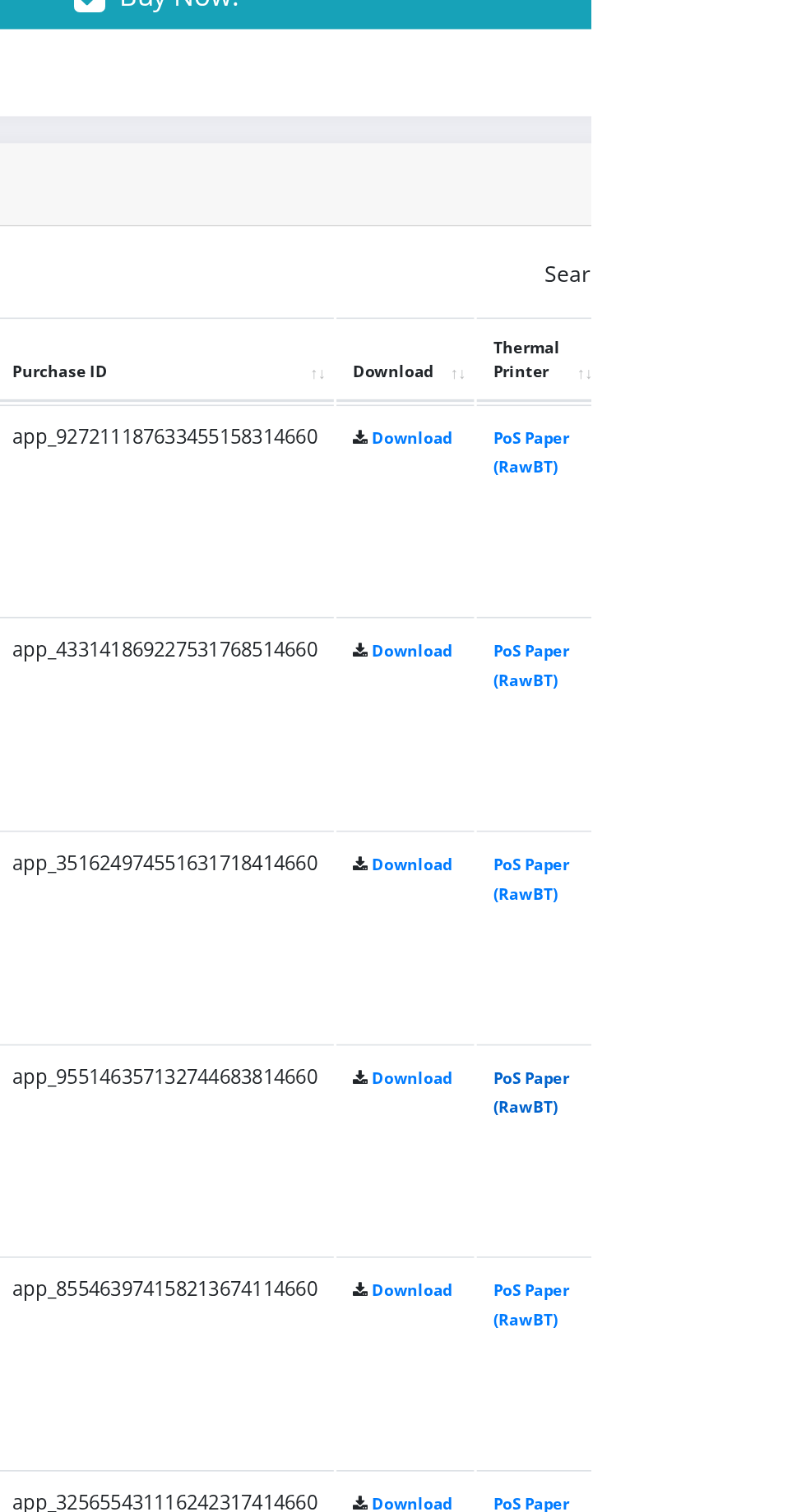
click at [793, 1196] on link "PoS Paper (RawBT)" at bounding box center [769, 1201] width 46 height 30
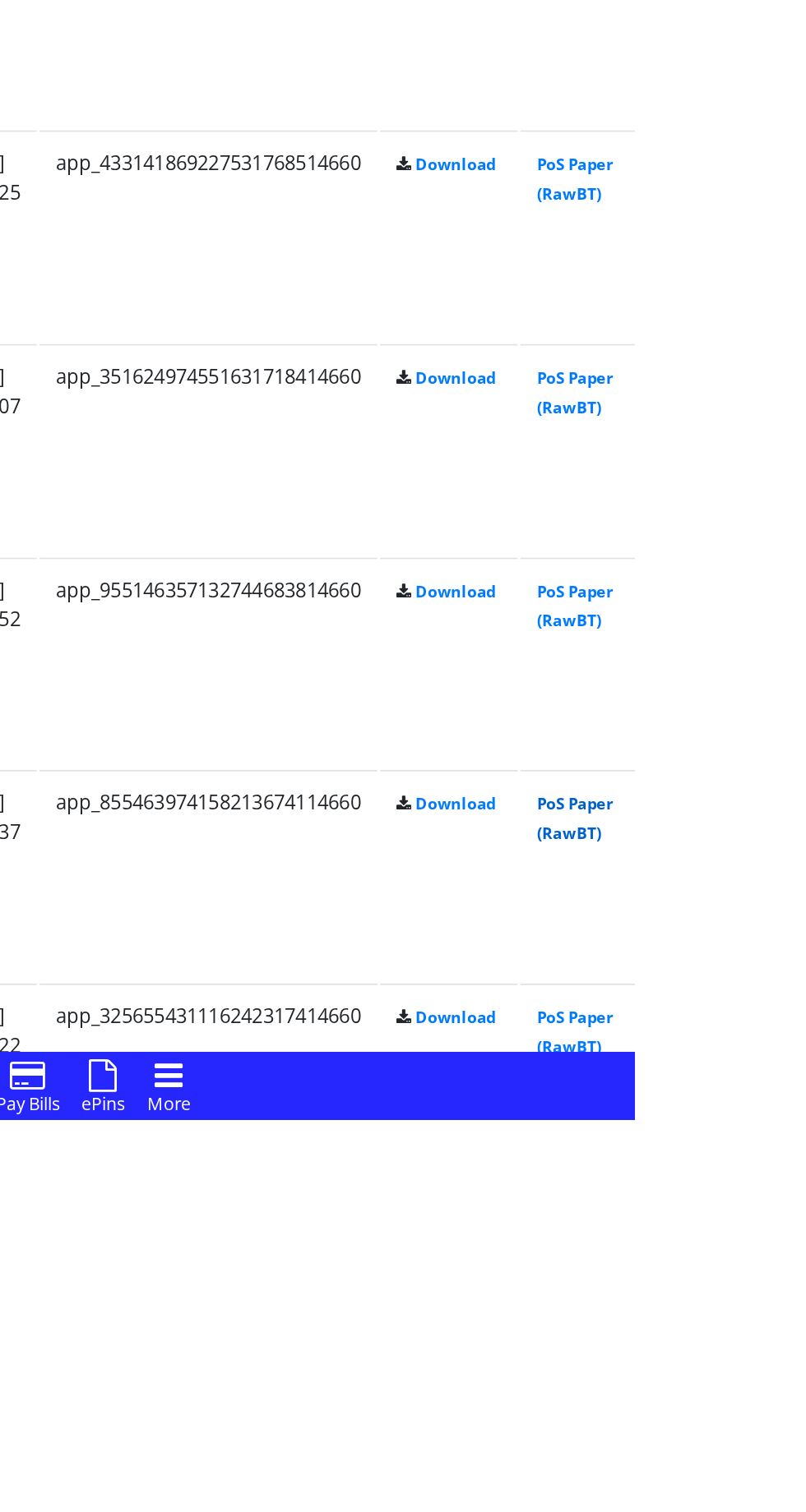
click at [793, 1321] on link "PoS Paper (RawBT)" at bounding box center [769, 1329] width 46 height 30
click at [793, 1455] on link "PoS Paper (RawBT)" at bounding box center [769, 1458] width 46 height 30
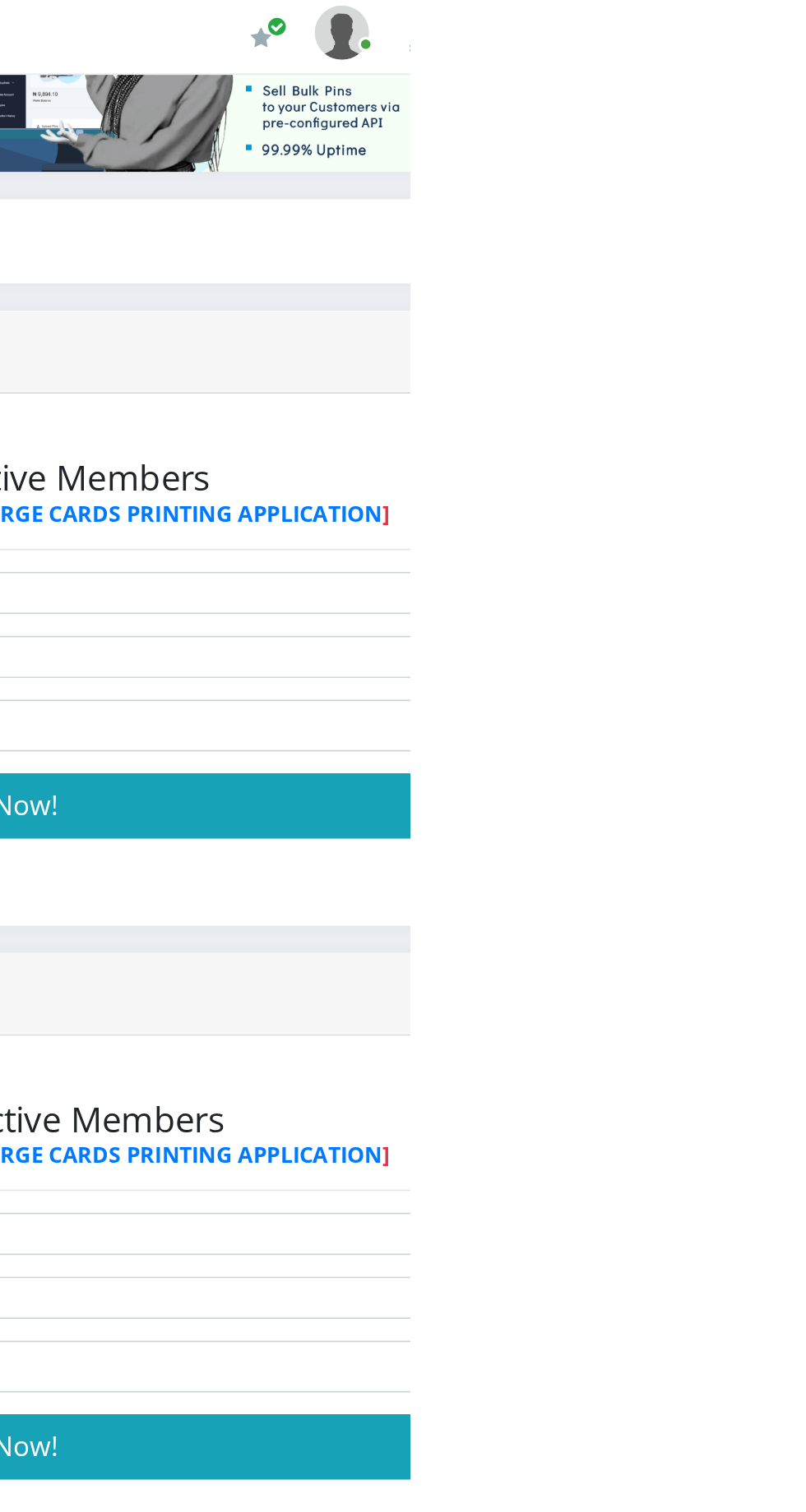
scroll to position [0, 0]
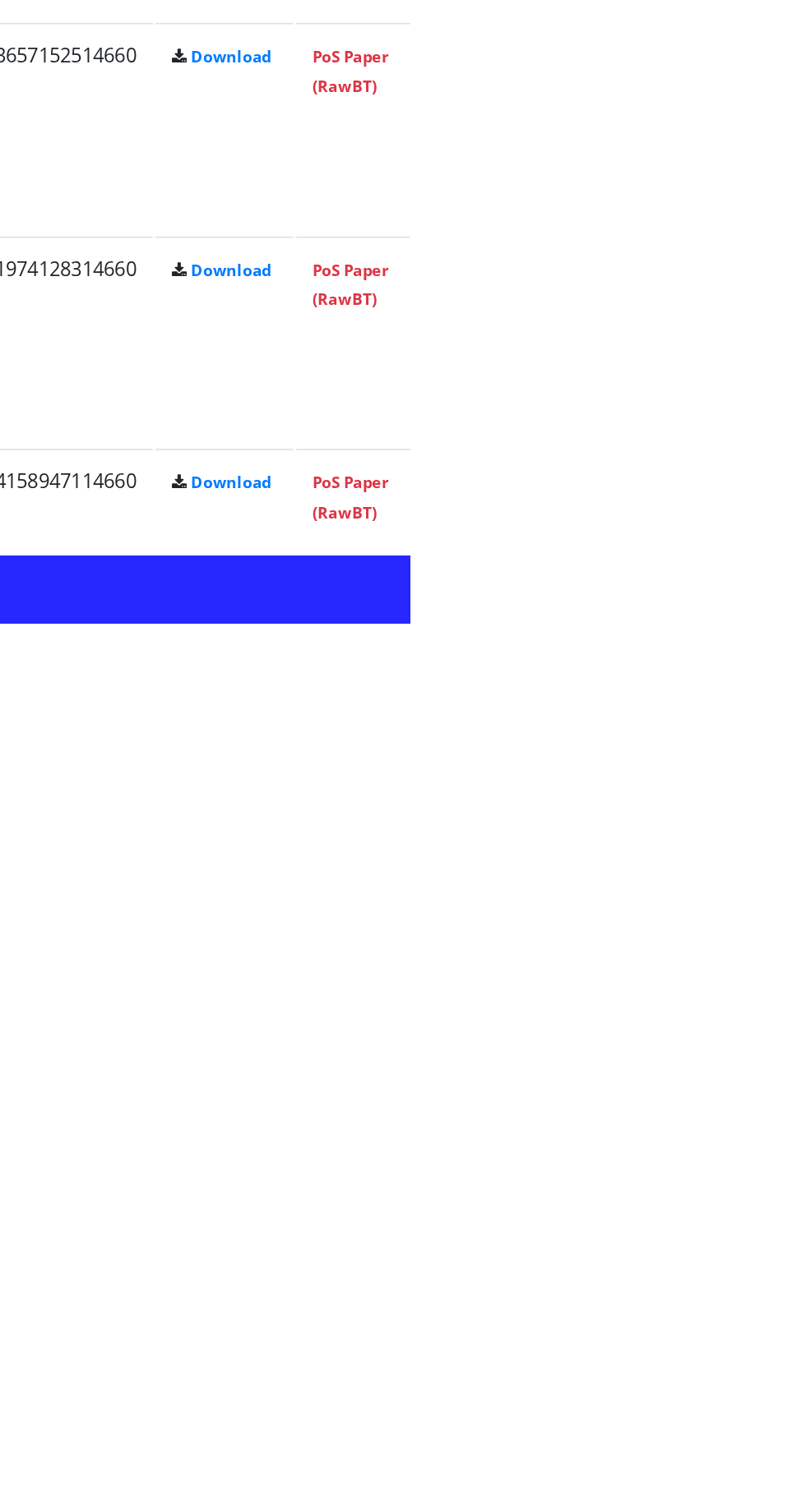
scroll to position [2149, 0]
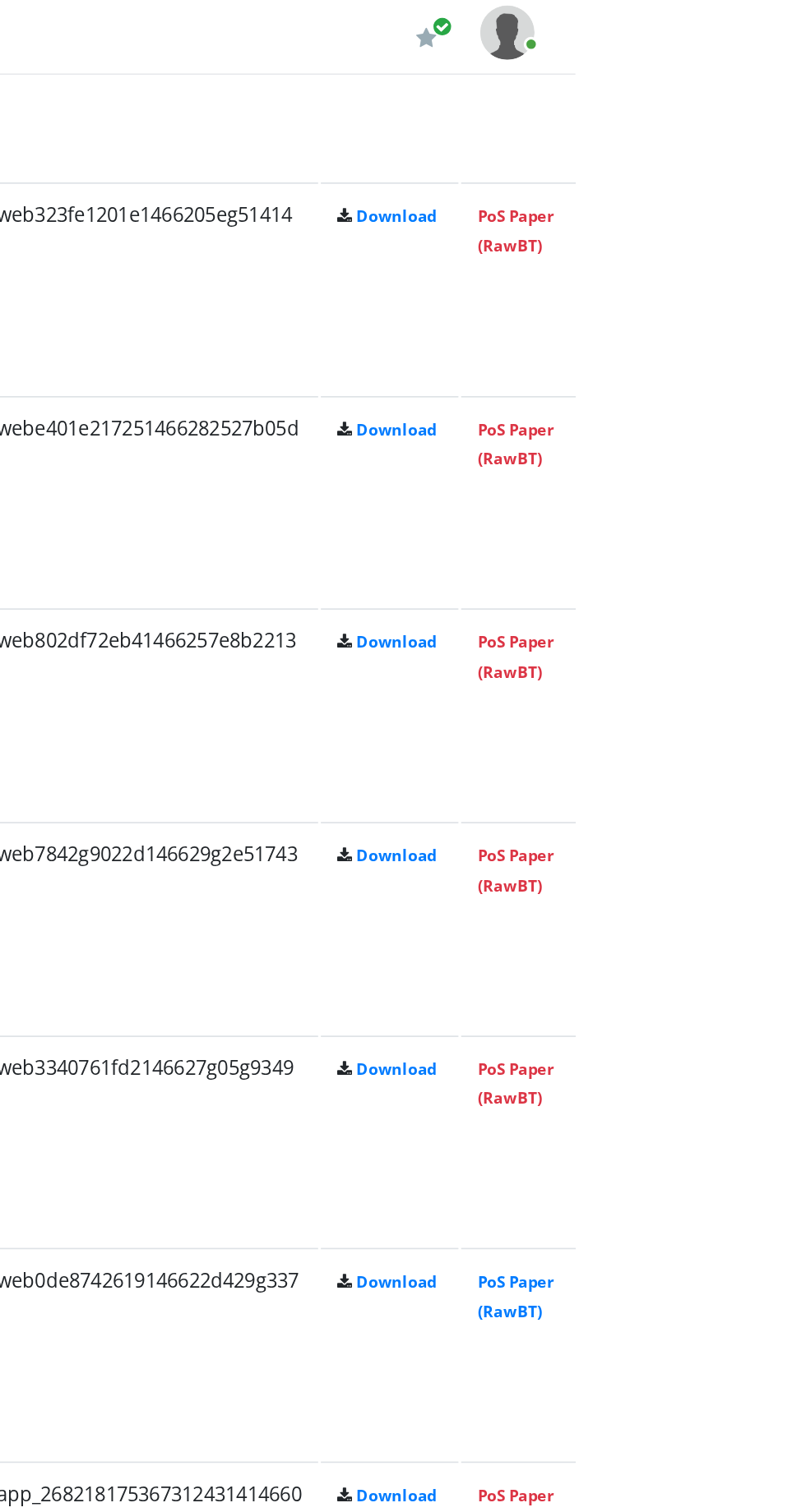
scroll to position [1999, 0]
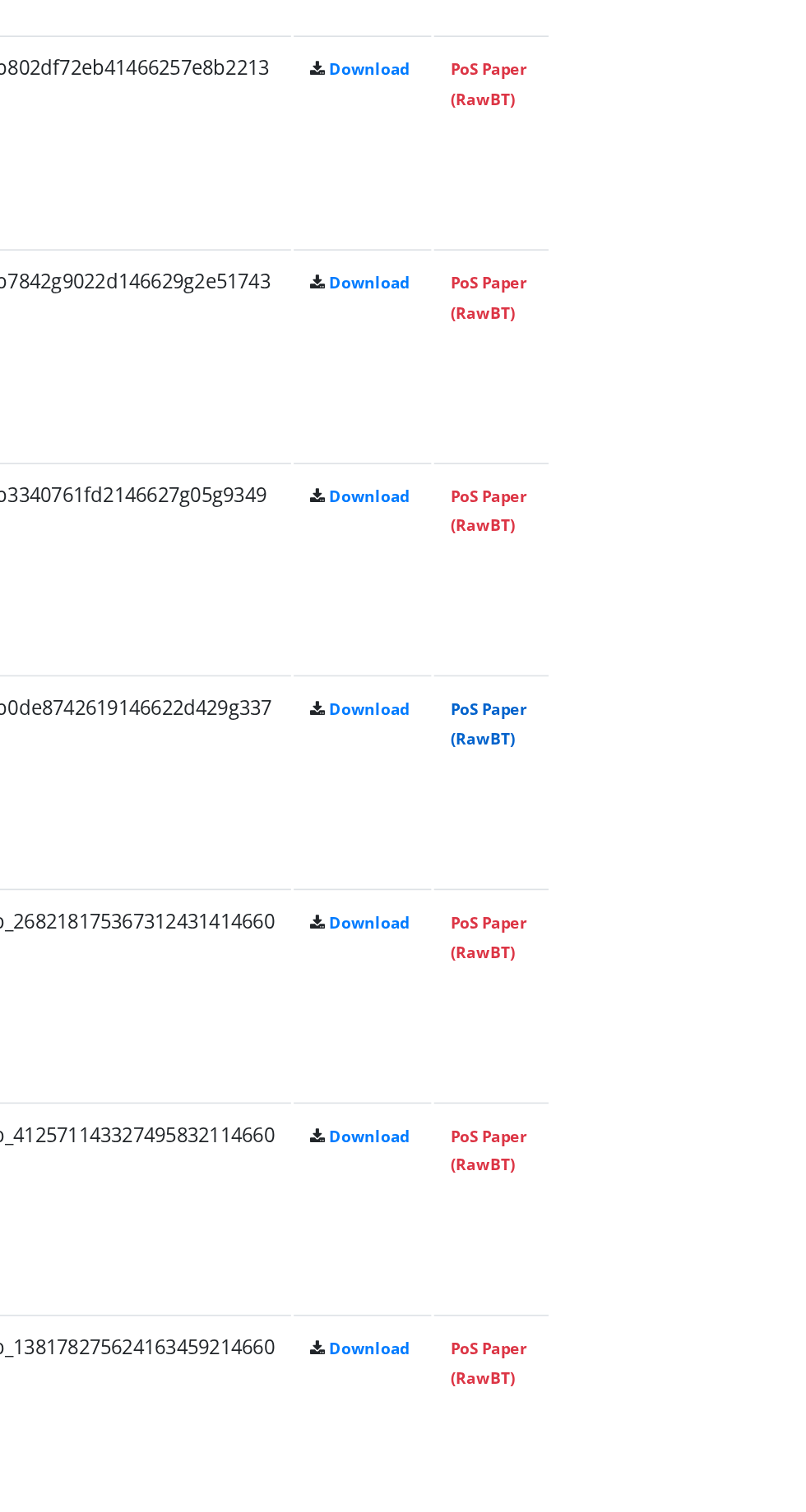
click at [793, 781] on link "PoS Paper (RawBT)" at bounding box center [769, 785] width 46 height 30
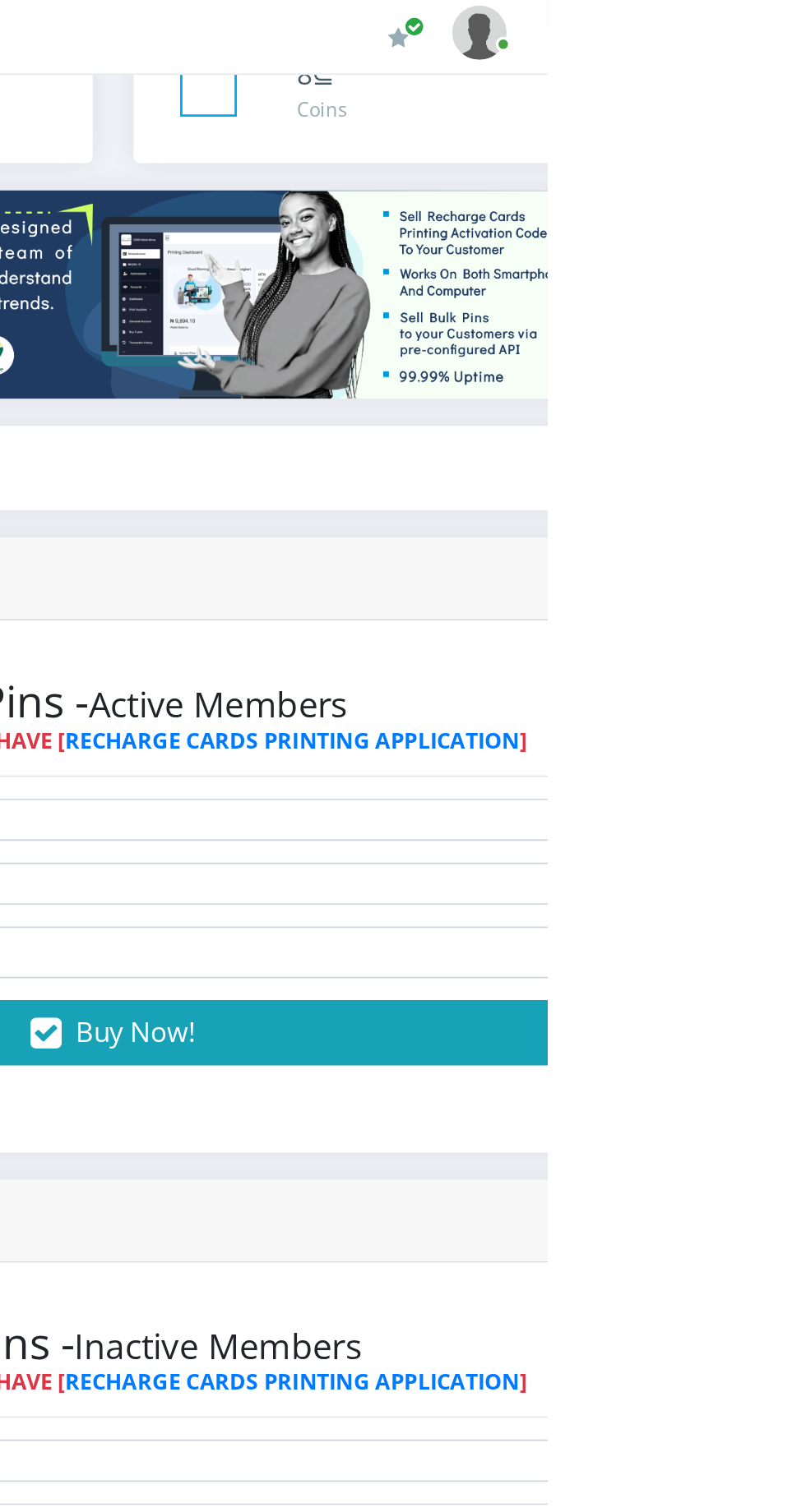
scroll to position [0, 0]
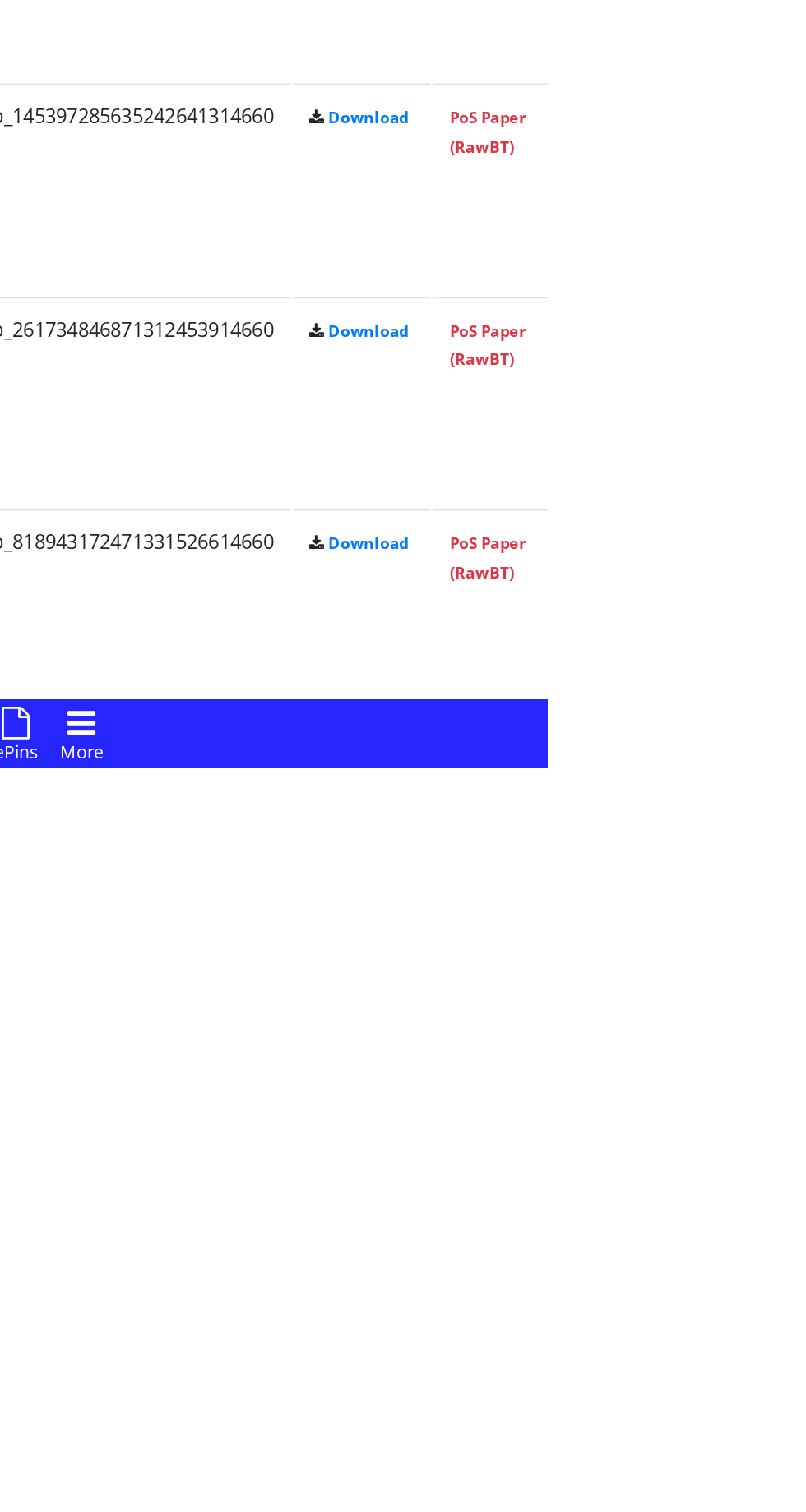
scroll to position [2311, 0]
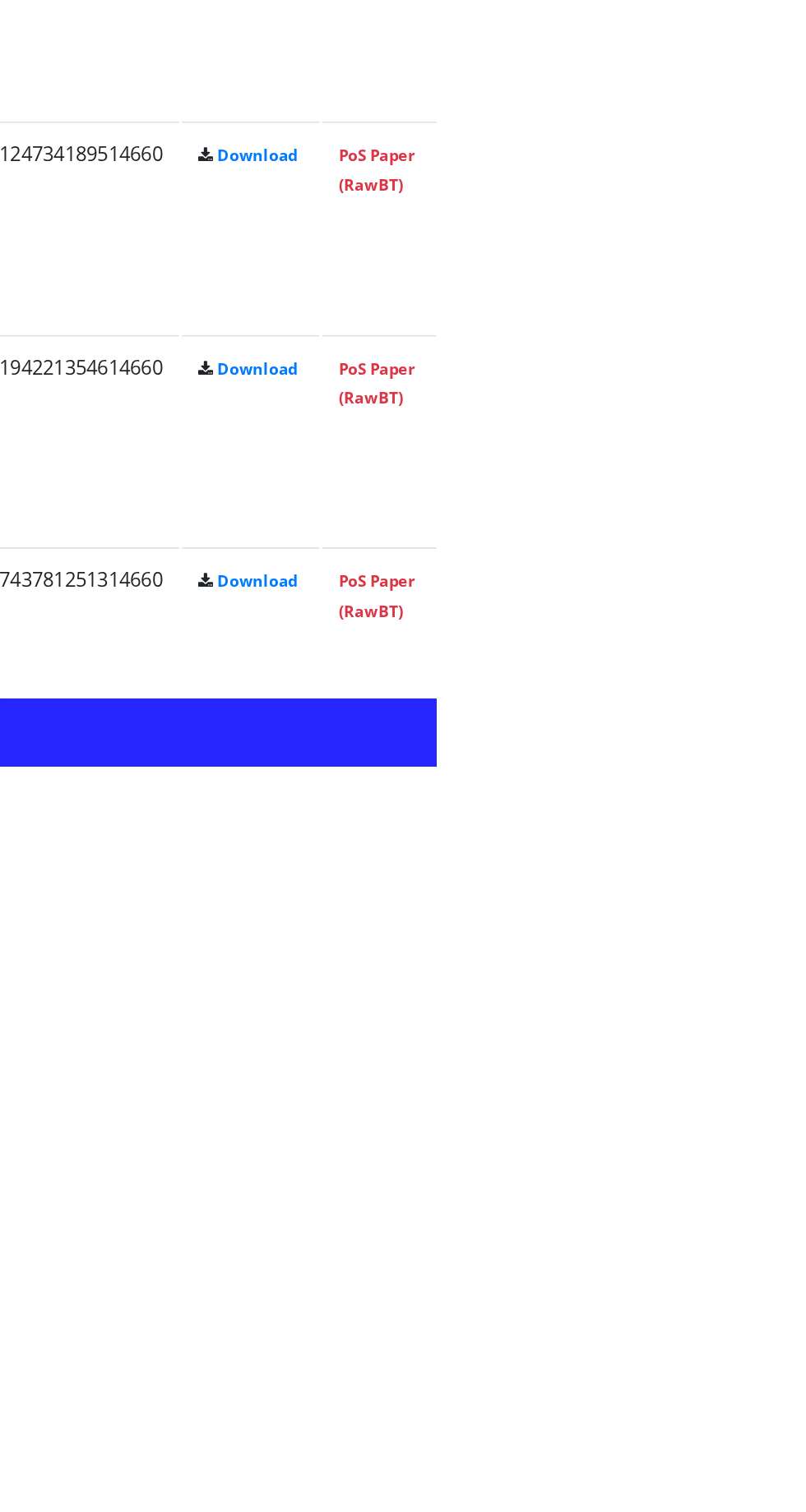
scroll to position [2148, 0]
